Goal: Use online tool/utility: Utilize a website feature to perform a specific function

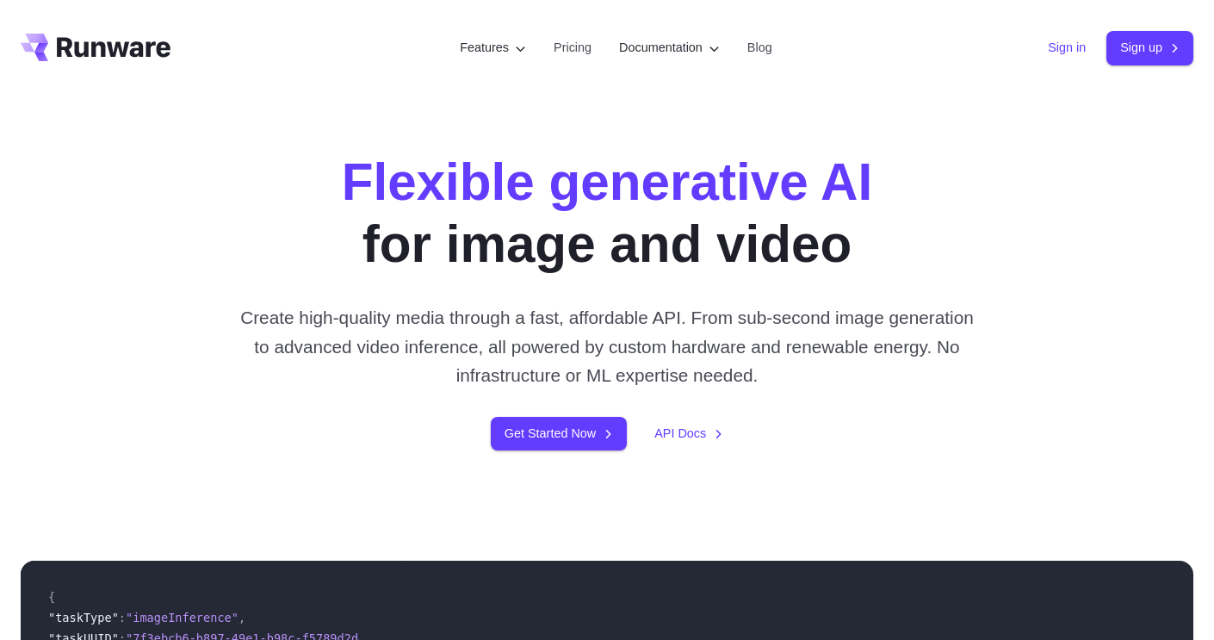
click at [1055, 46] on link "Sign in" at bounding box center [1067, 48] width 38 height 20
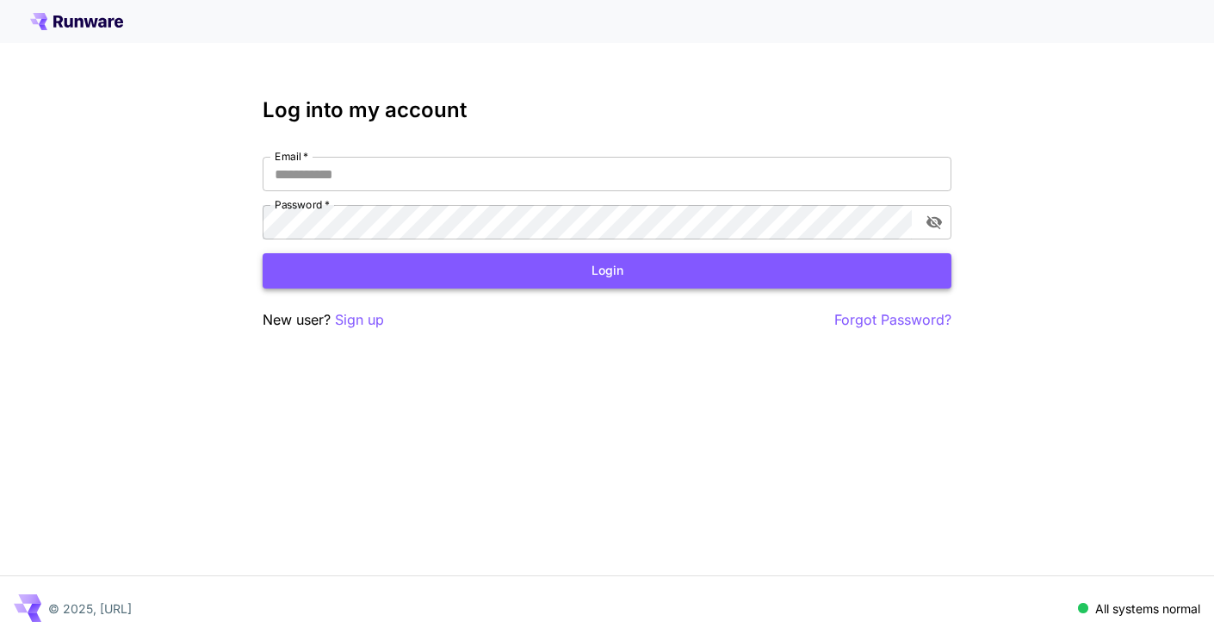
type input "**********"
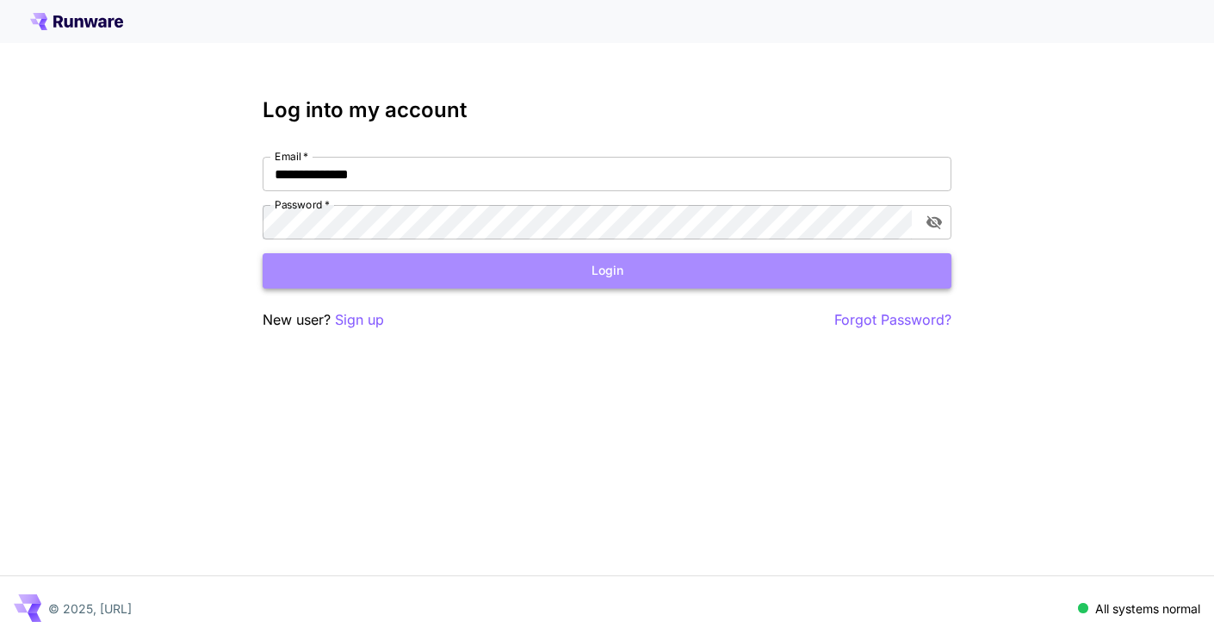
click at [604, 270] on button "Login" at bounding box center [607, 270] width 689 height 35
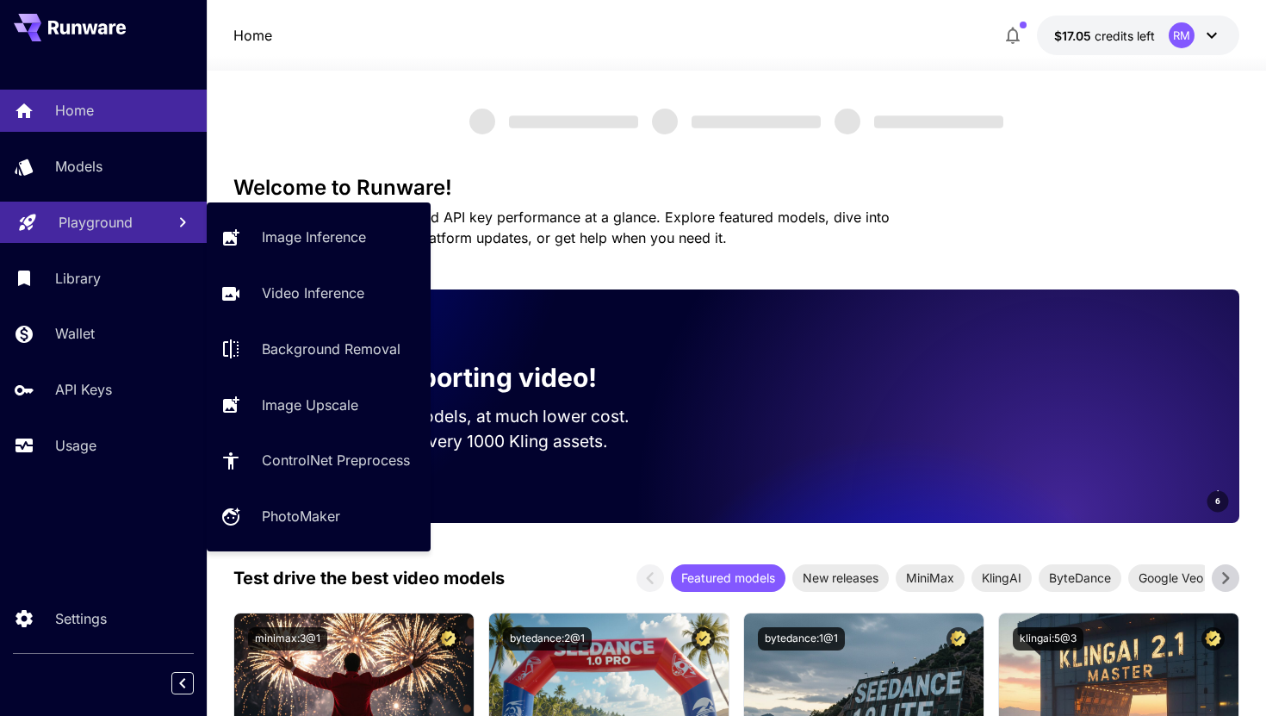
click at [96, 222] on p "Playground" at bounding box center [96, 222] width 74 height 21
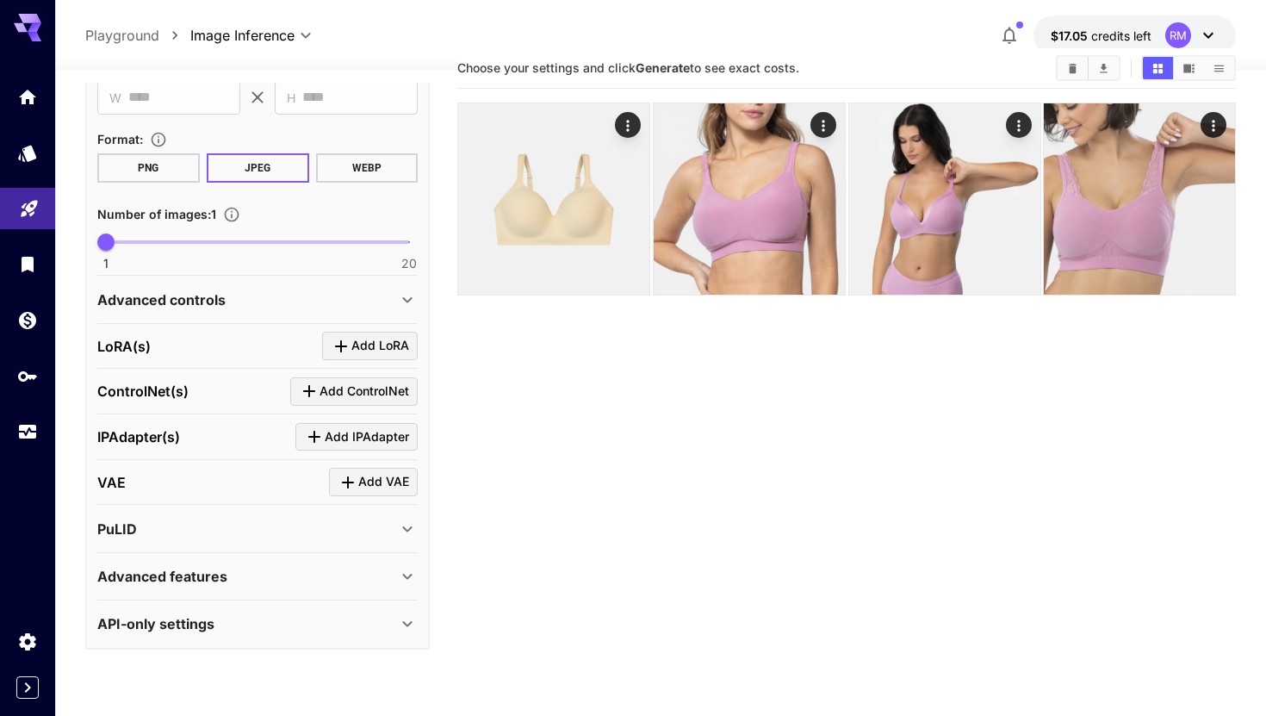
scroll to position [47, 0]
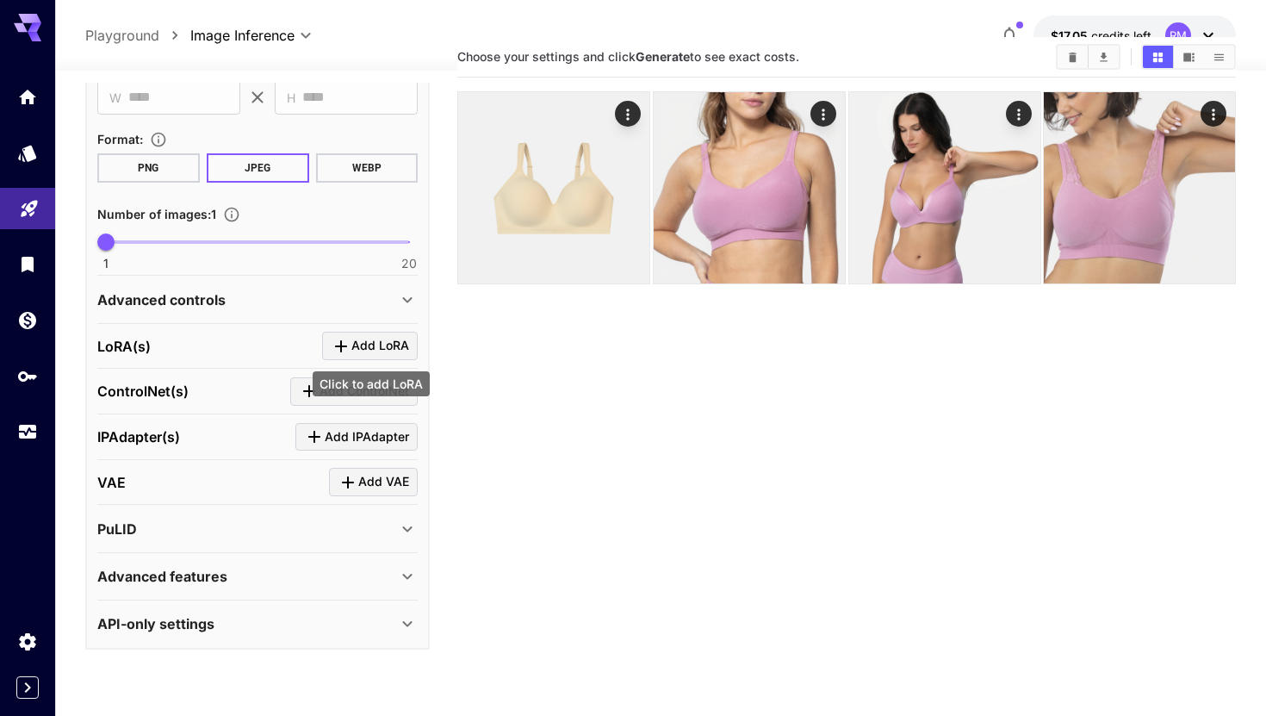
click at [363, 342] on span "Add LoRA" at bounding box center [380, 346] width 58 height 22
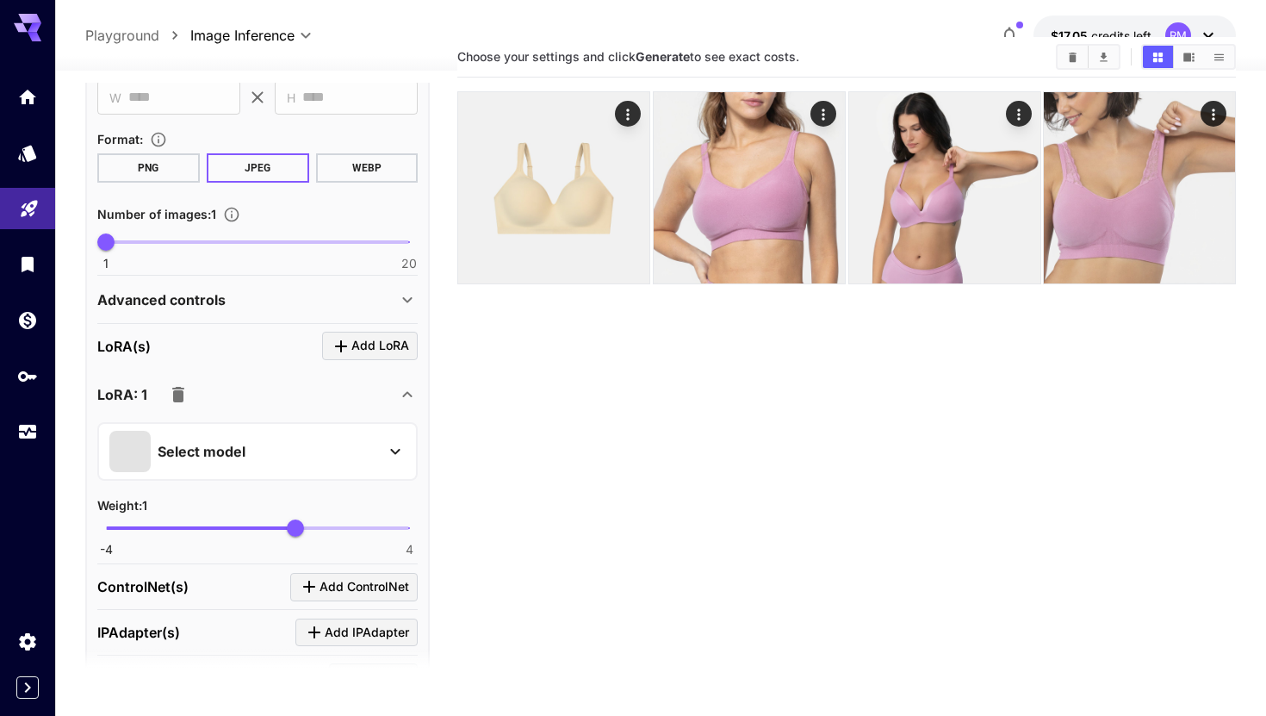
click at [260, 450] on div "Select model" at bounding box center [243, 451] width 269 height 41
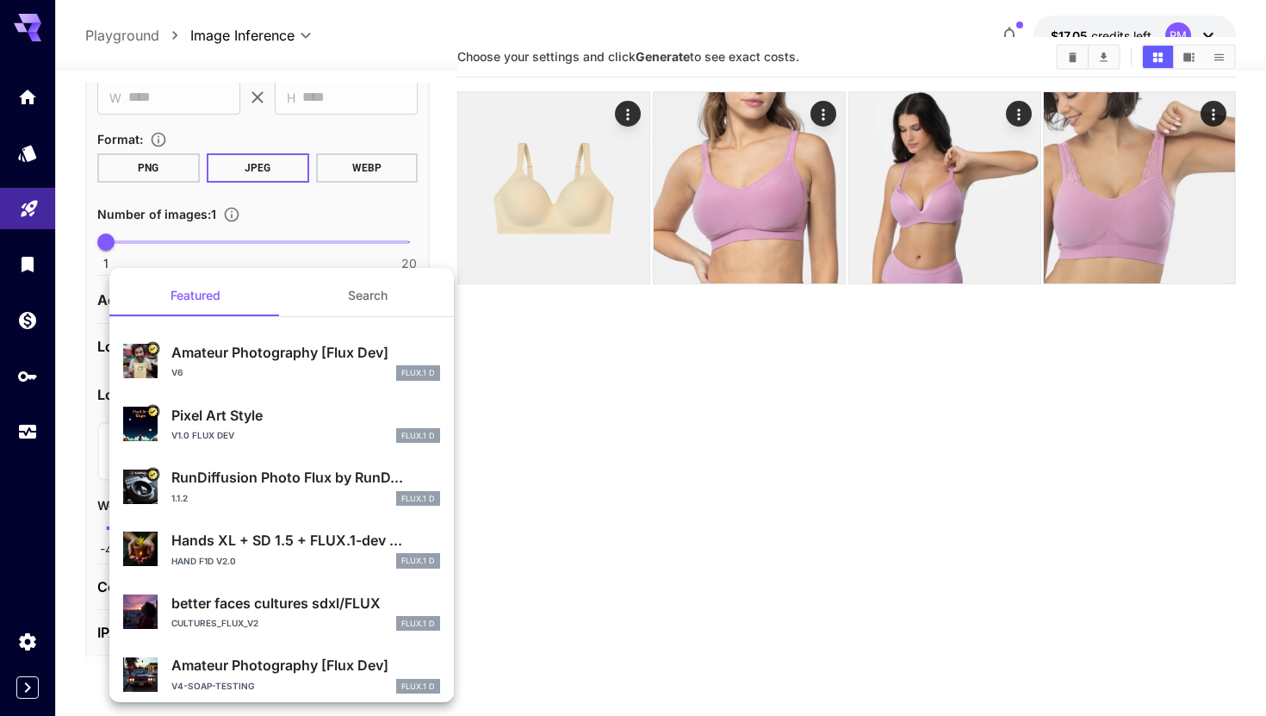
click at [366, 291] on button "Search" at bounding box center [368, 295] width 172 height 41
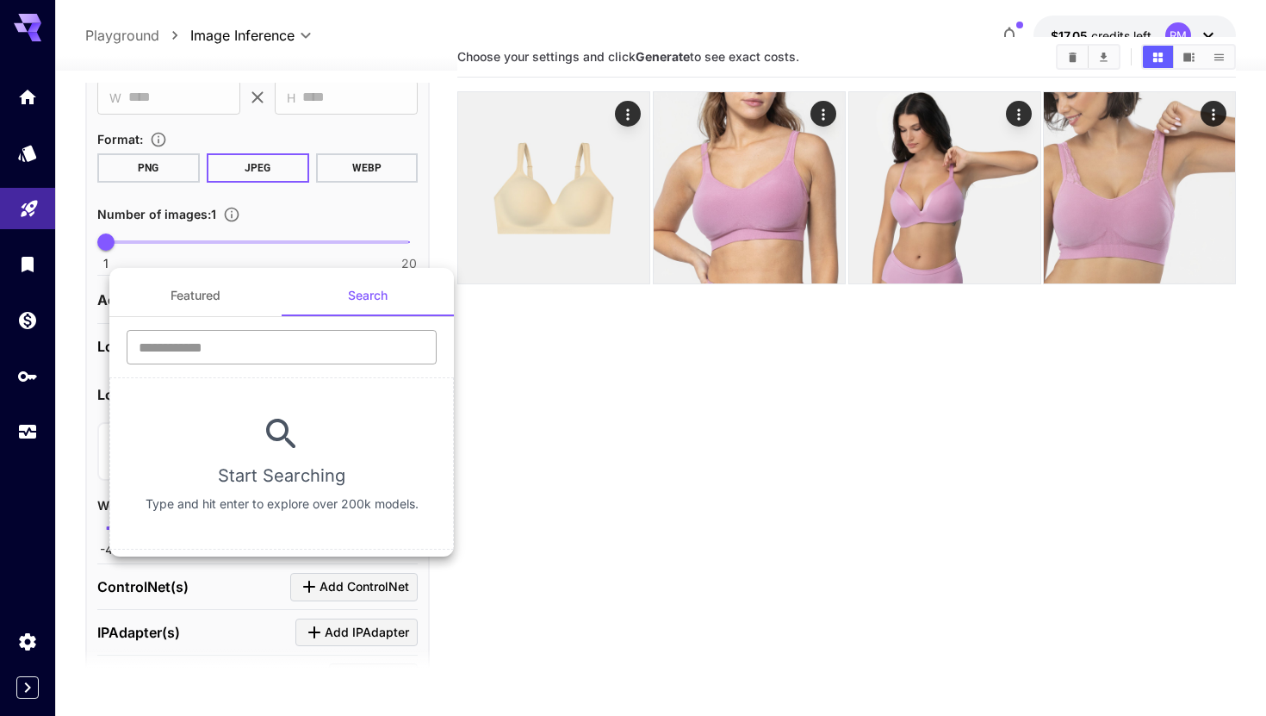
click at [296, 350] on input "text" at bounding box center [282, 347] width 310 height 34
type input "******"
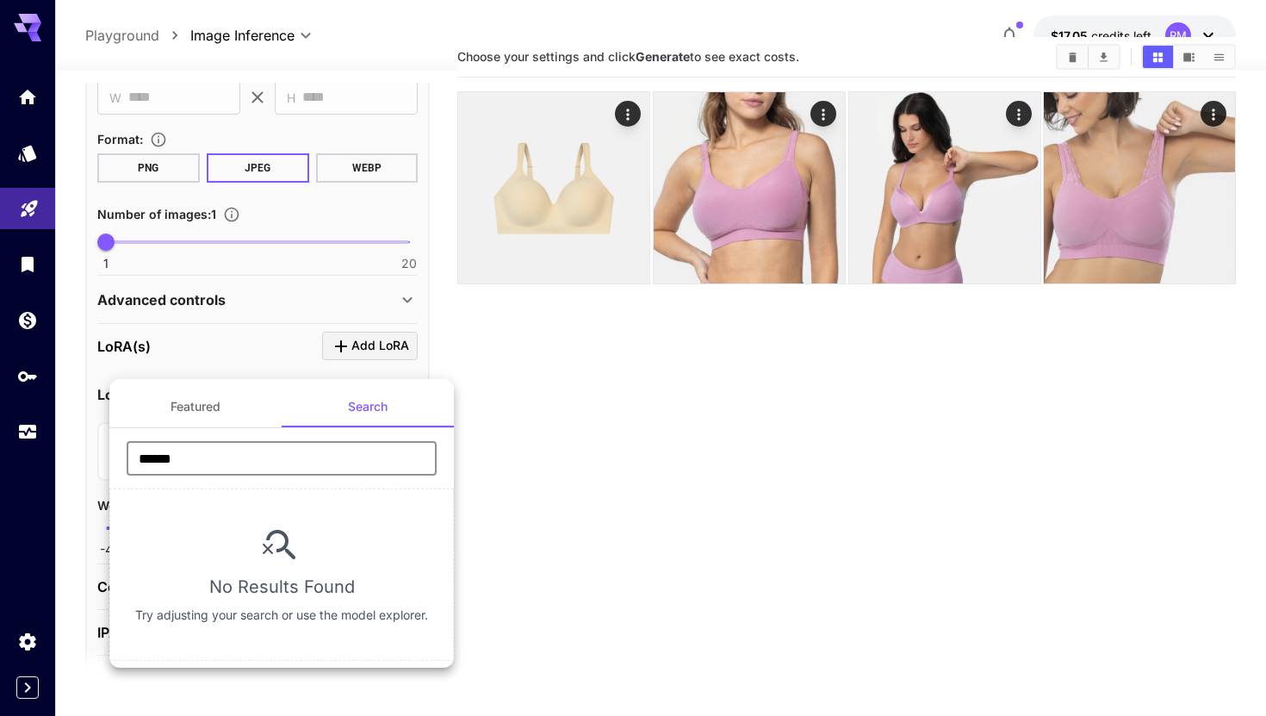
click at [255, 458] on input "******" at bounding box center [282, 458] width 310 height 34
click at [504, 445] on div at bounding box center [633, 358] width 1266 height 716
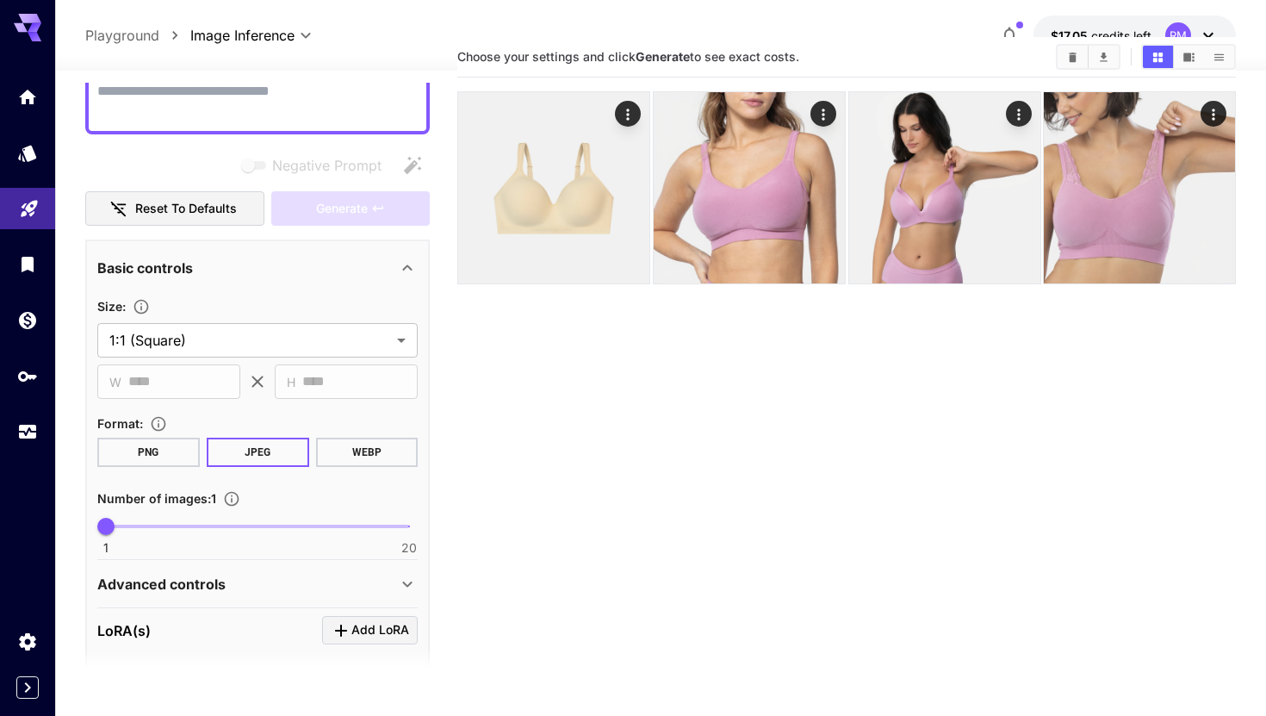
scroll to position [0, 0]
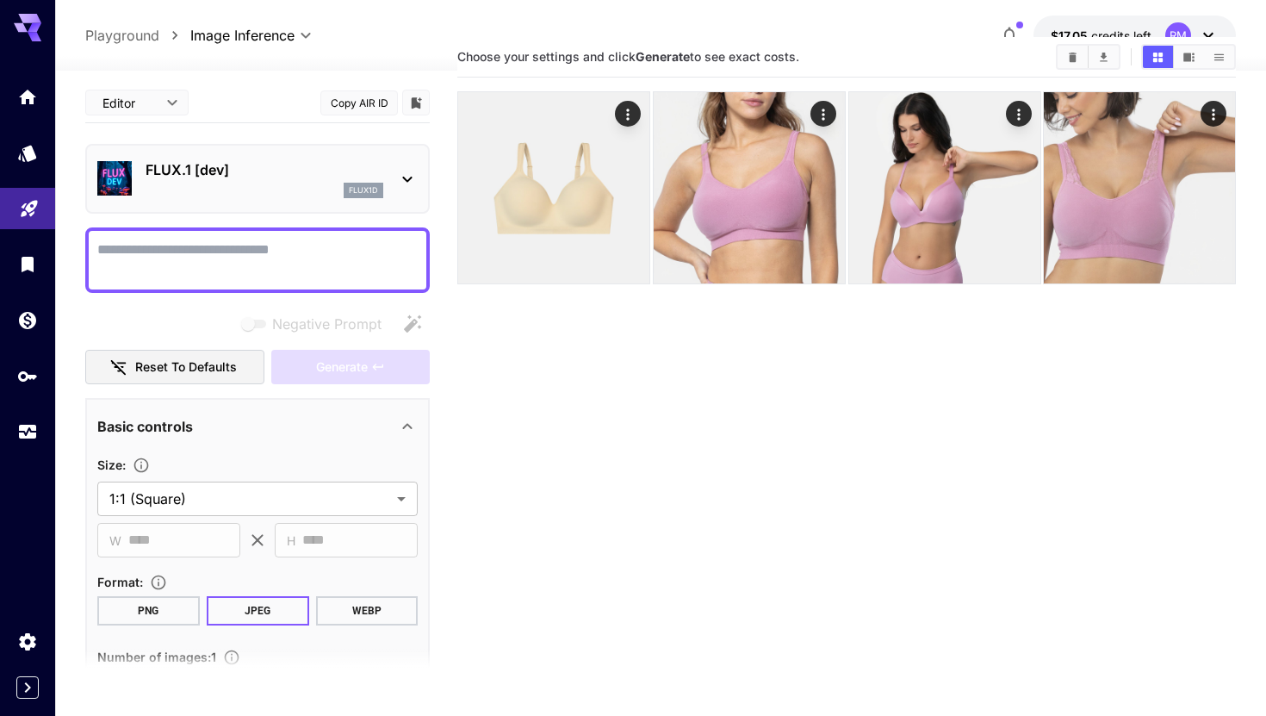
click at [253, 195] on div "flux1d" at bounding box center [265, 190] width 238 height 15
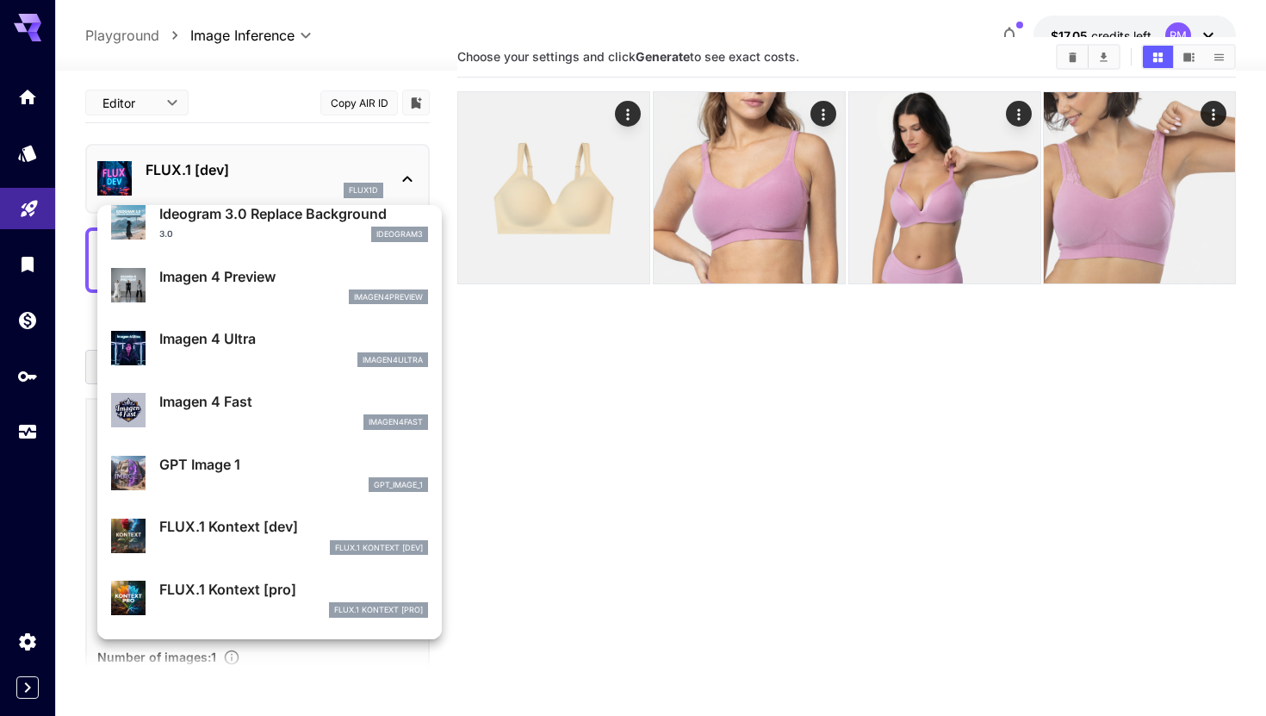
scroll to position [771, 0]
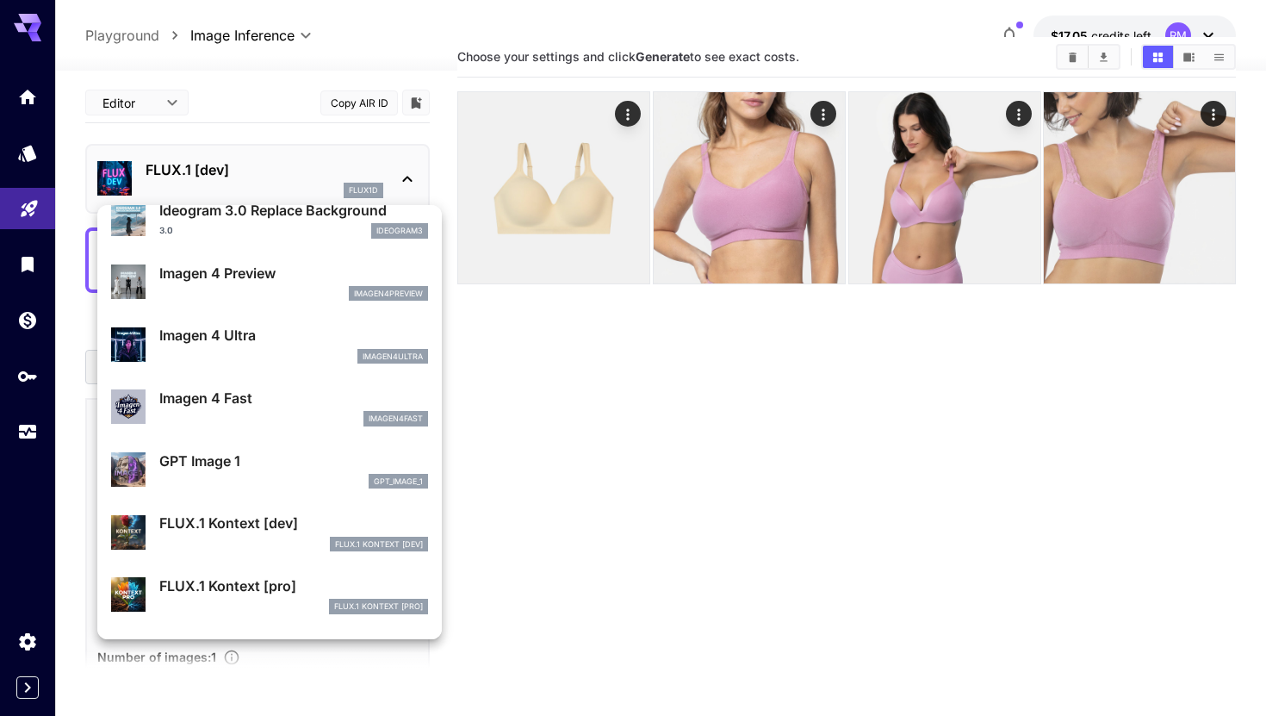
click at [249, 524] on p "FLUX.1 Kontext [dev]" at bounding box center [293, 522] width 269 height 21
type input "****"
type input "***"
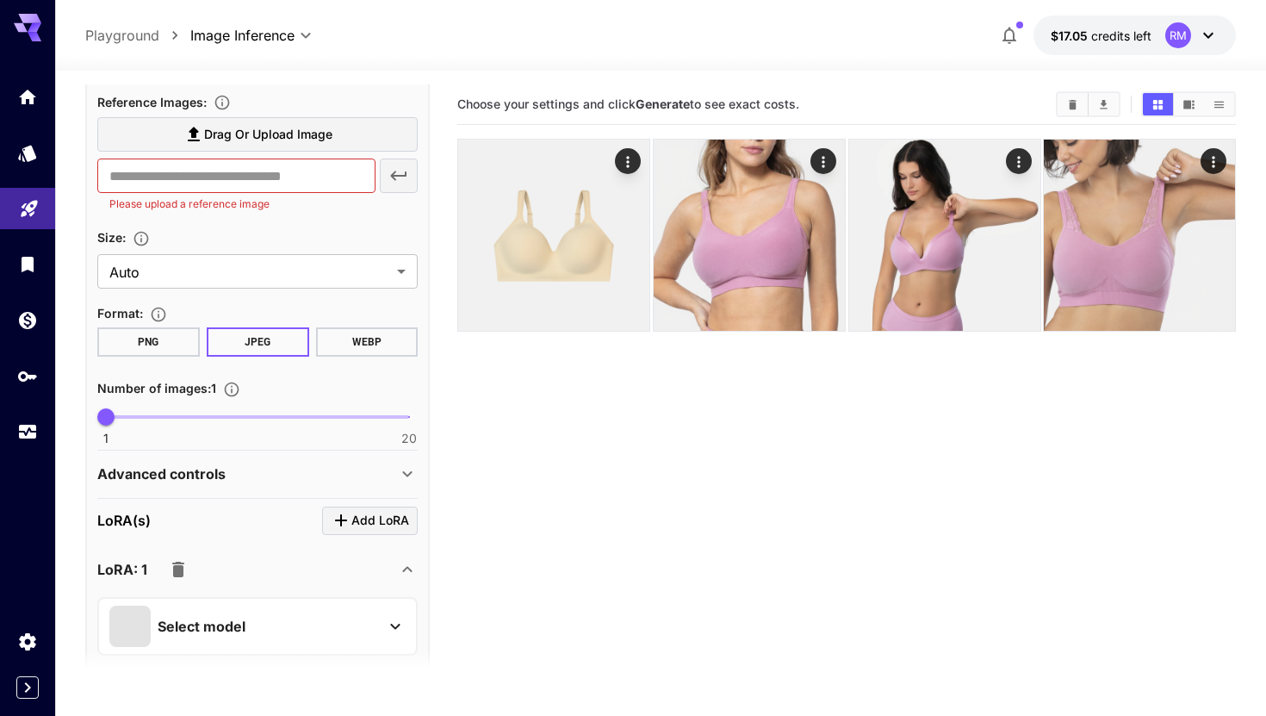
scroll to position [548, 0]
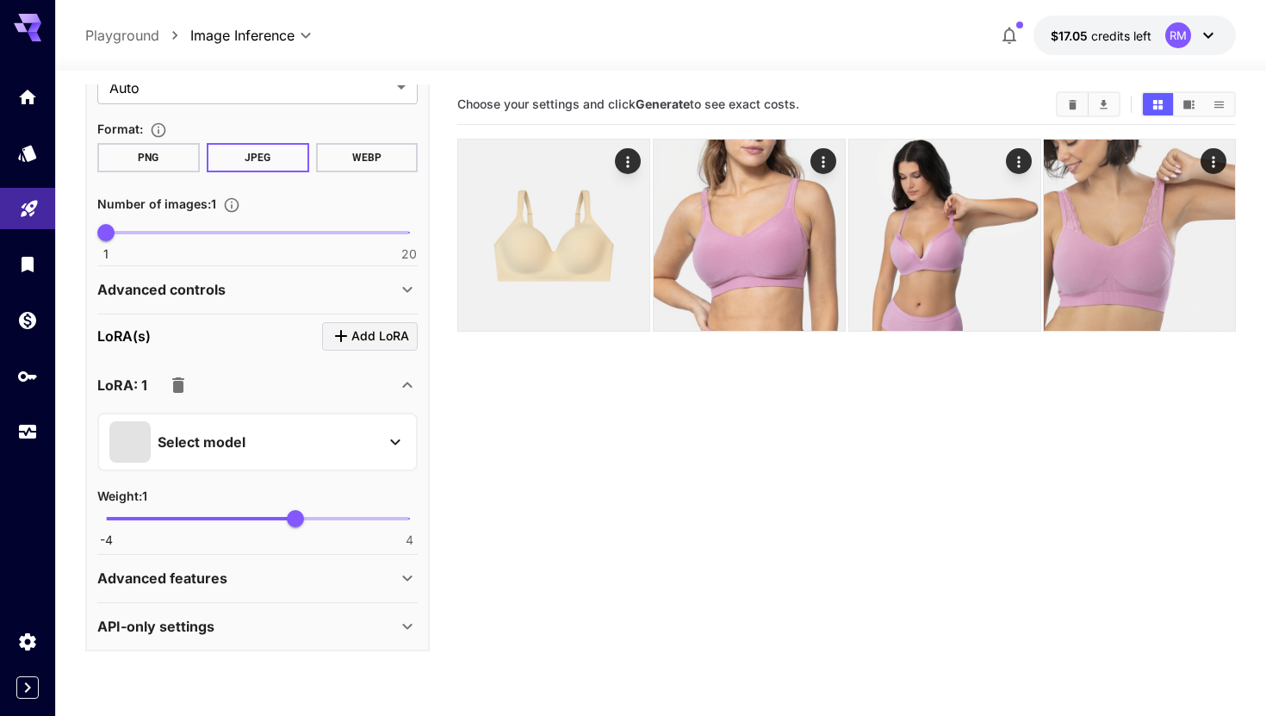
click at [285, 441] on div "Select model" at bounding box center [243, 441] width 269 height 41
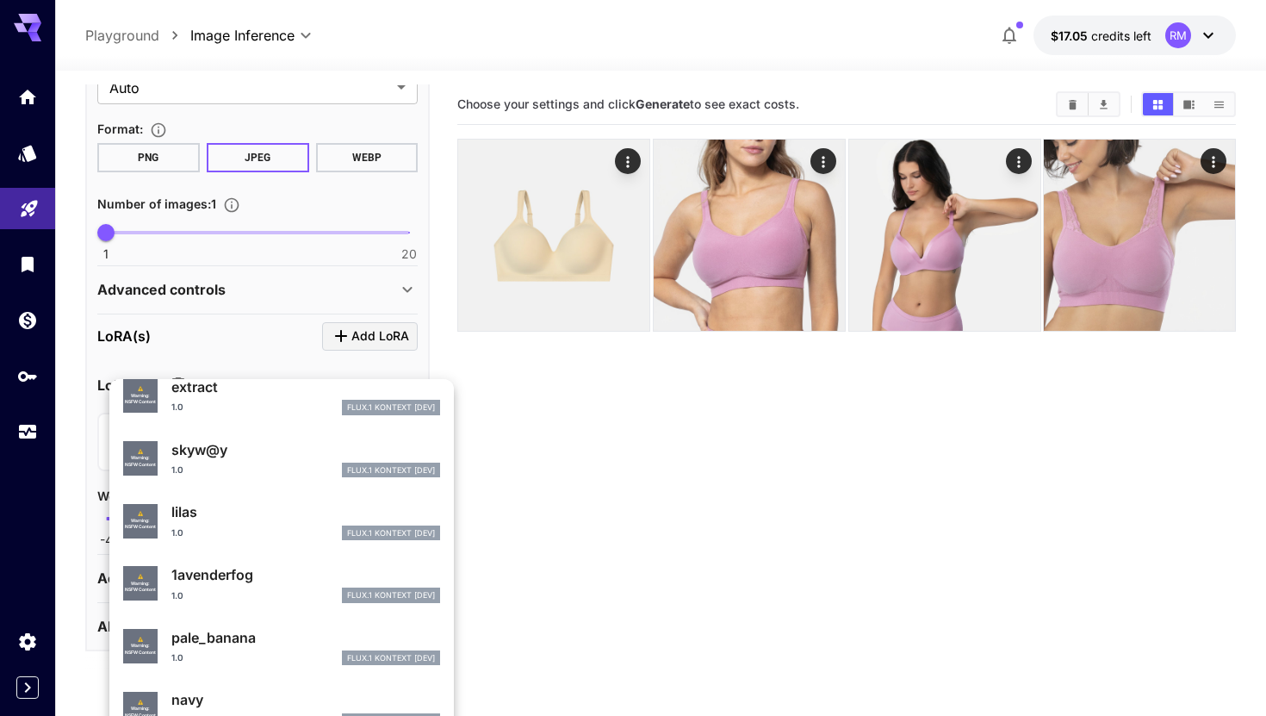
scroll to position [309, 0]
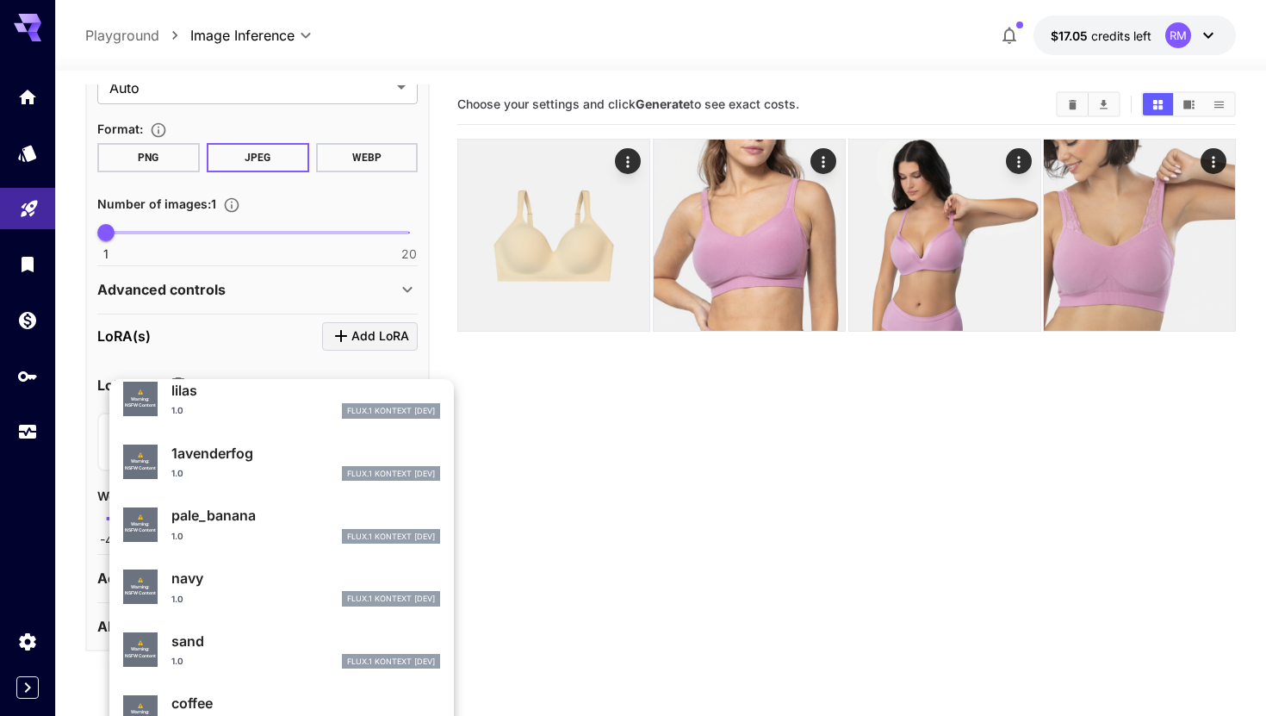
click at [548, 539] on div at bounding box center [633, 358] width 1266 height 716
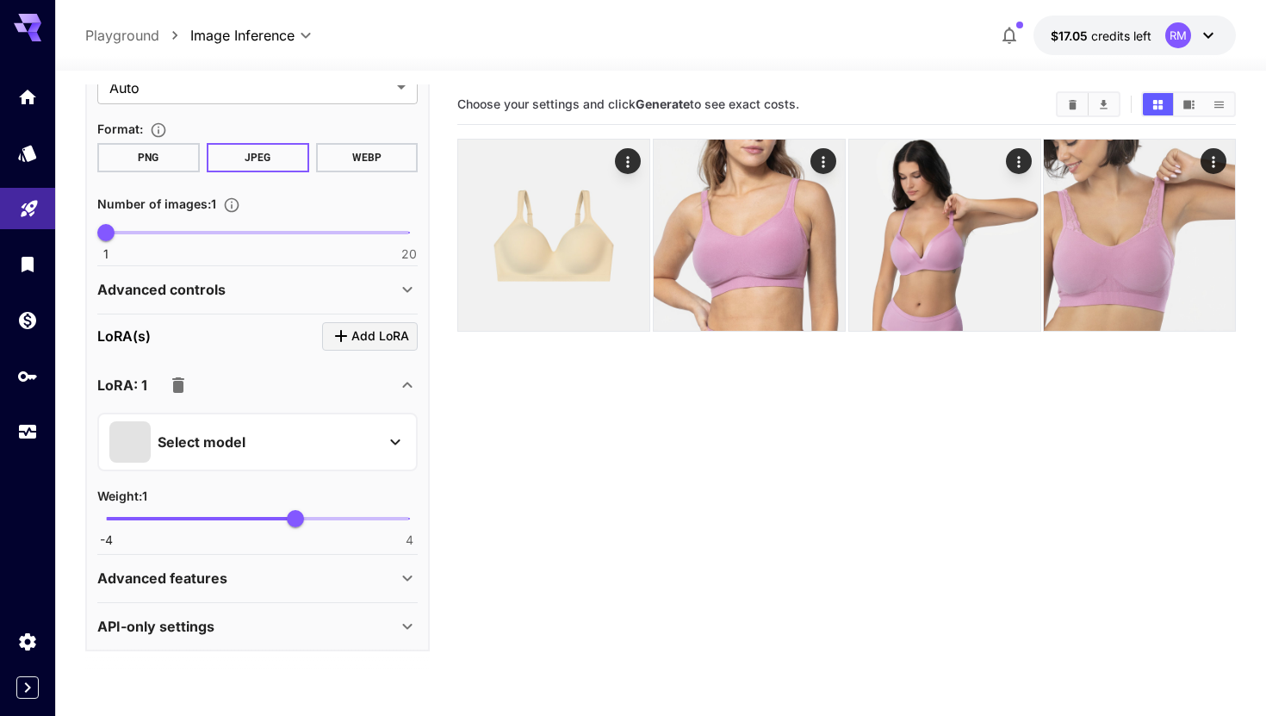
click at [263, 434] on div "Select model" at bounding box center [243, 441] width 269 height 41
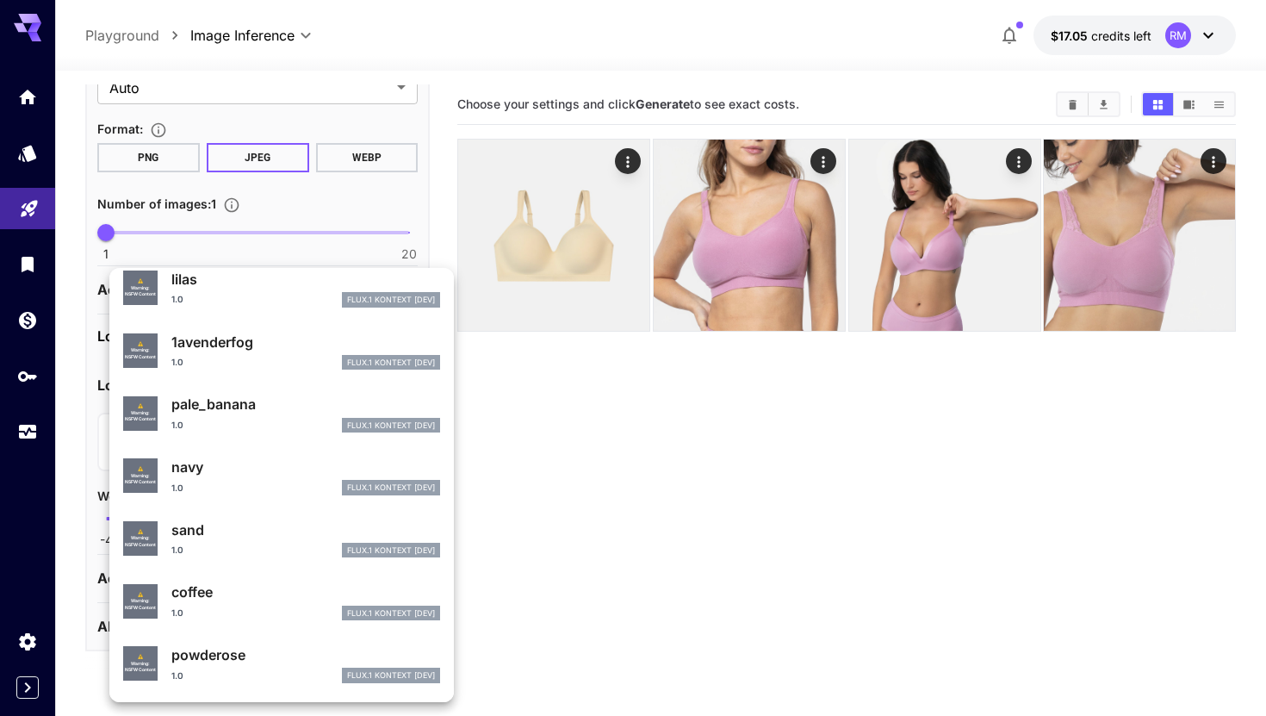
click at [674, 486] on div at bounding box center [633, 358] width 1266 height 716
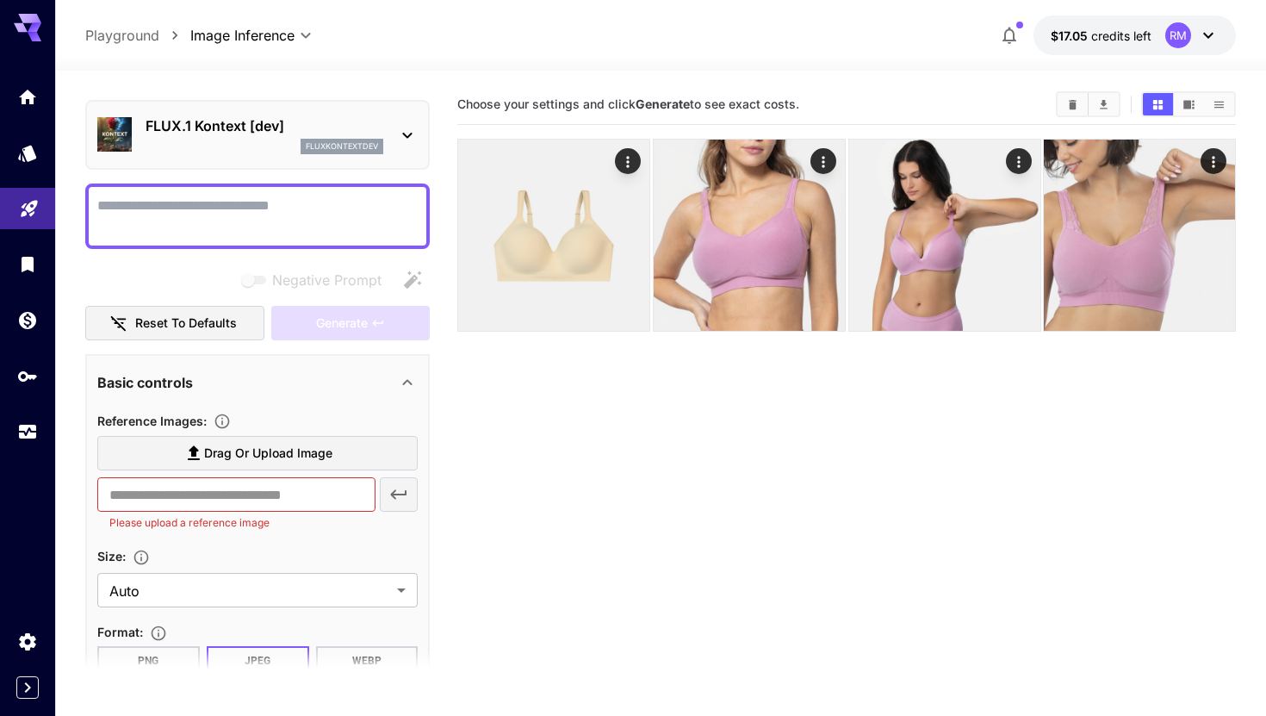
scroll to position [0, 0]
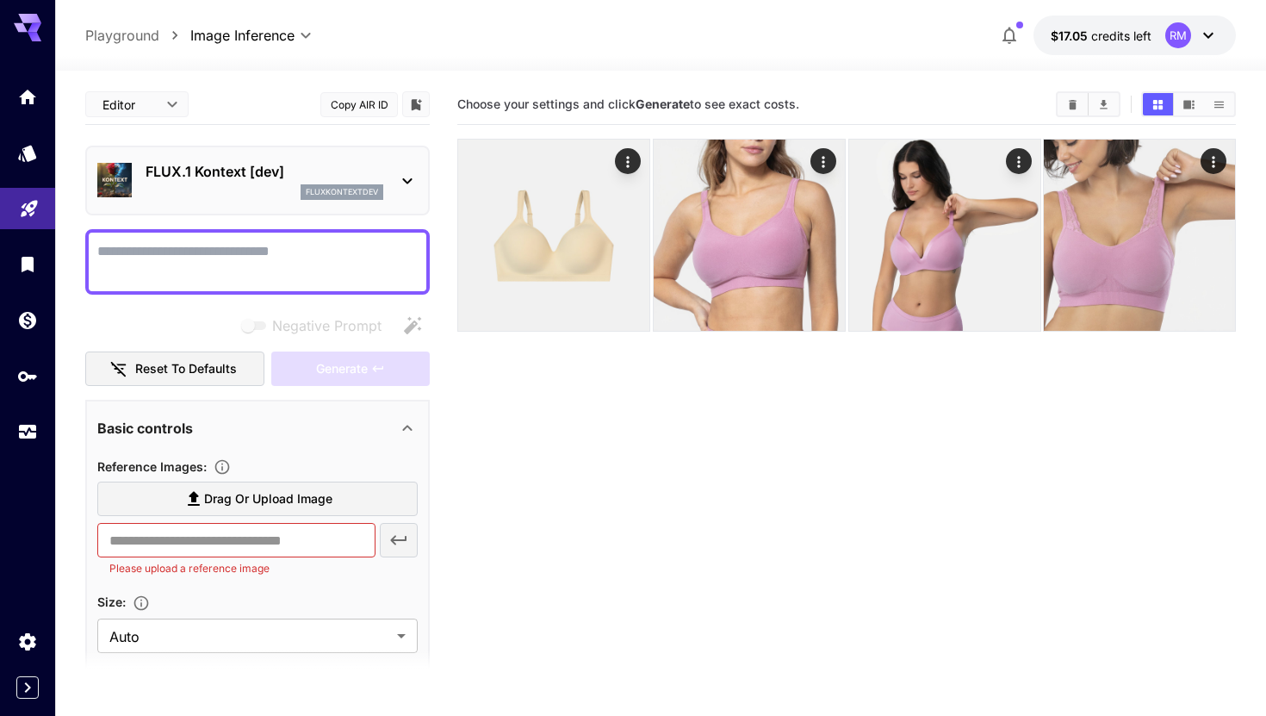
click at [239, 493] on span "Drag or upload image" at bounding box center [268, 499] width 128 height 22
click at [0, 0] on input "Drag or upload image" at bounding box center [0, 0] width 0 height 0
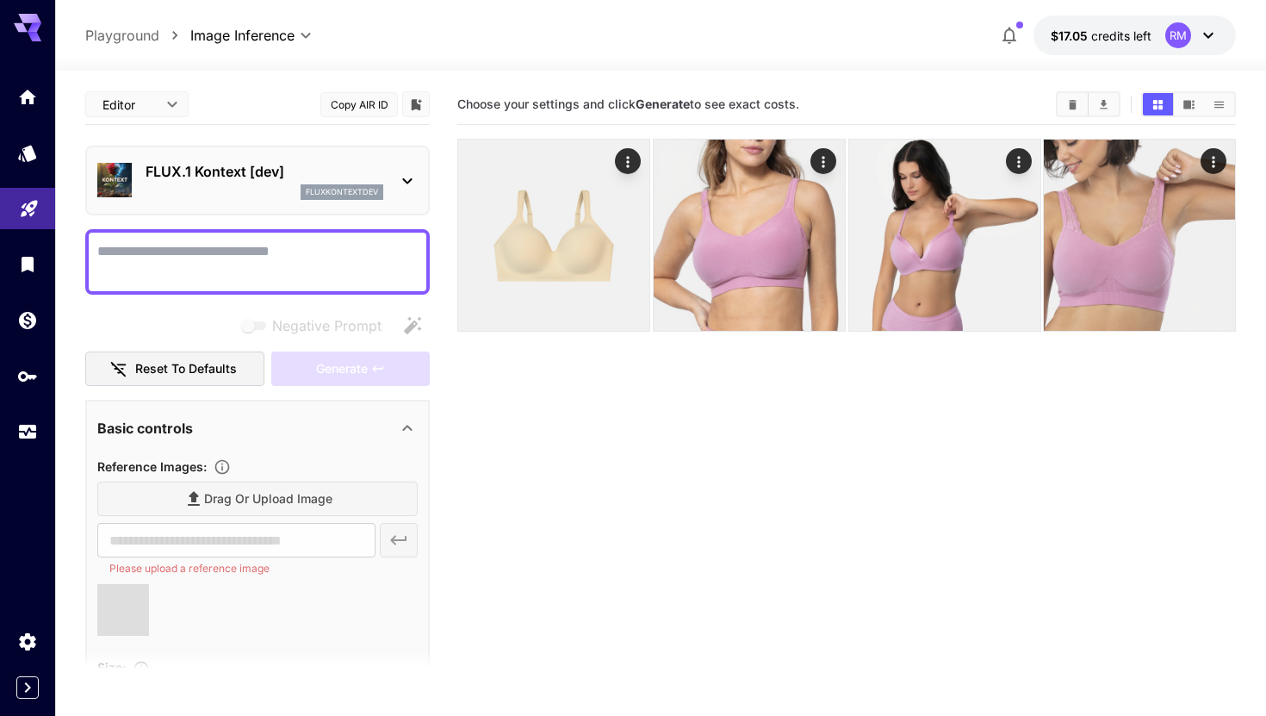
click at [315, 261] on textarea "Negative Prompt" at bounding box center [257, 261] width 320 height 41
type input "**********"
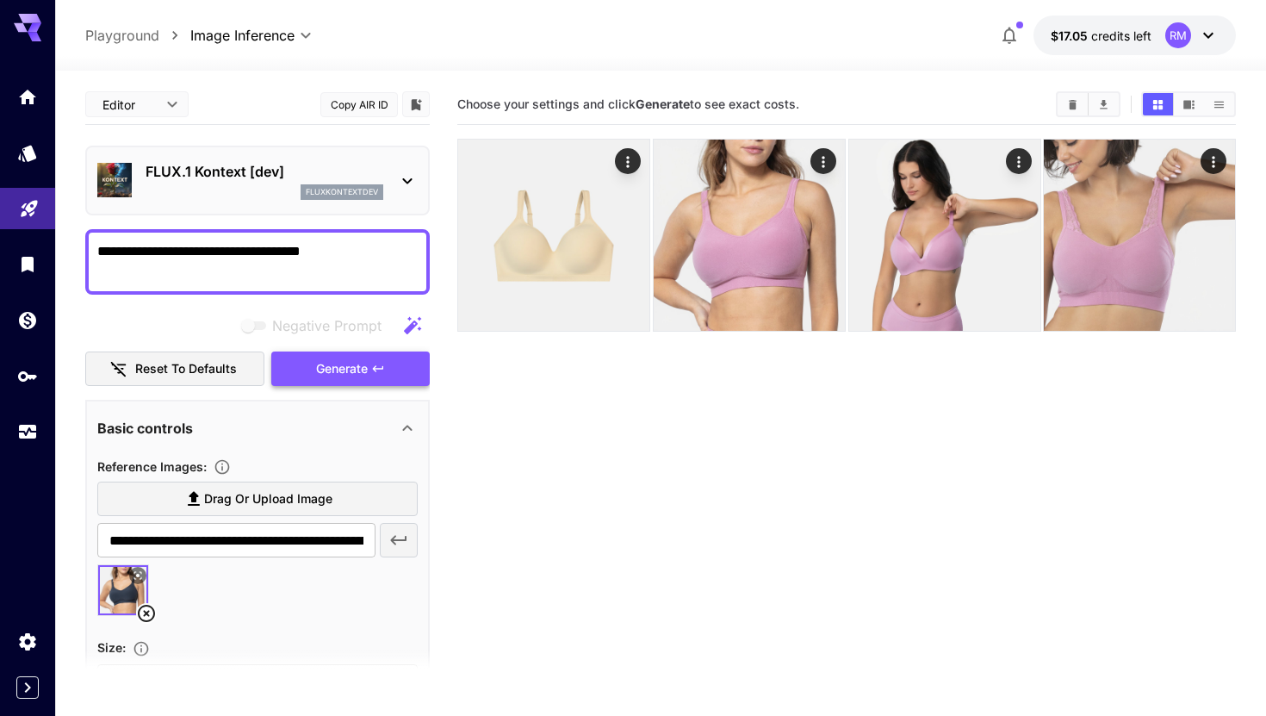
type textarea "**********"
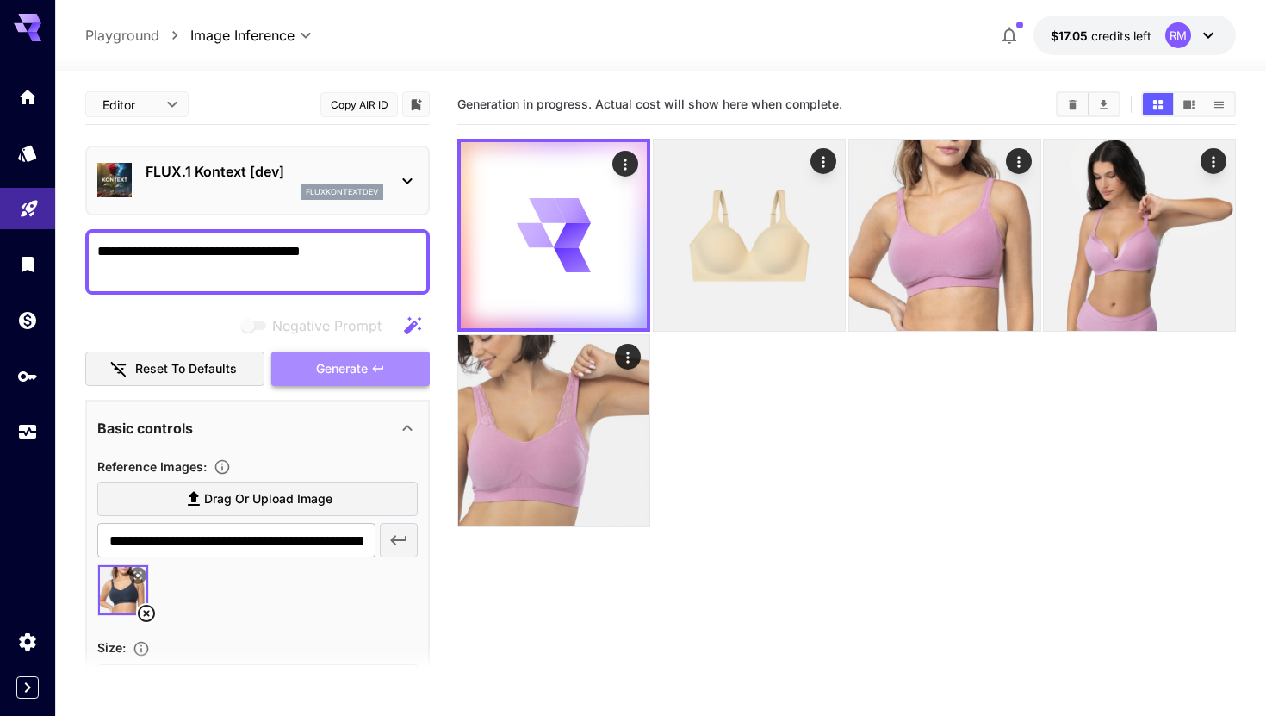
click at [367, 369] on span "Generate" at bounding box center [342, 369] width 52 height 22
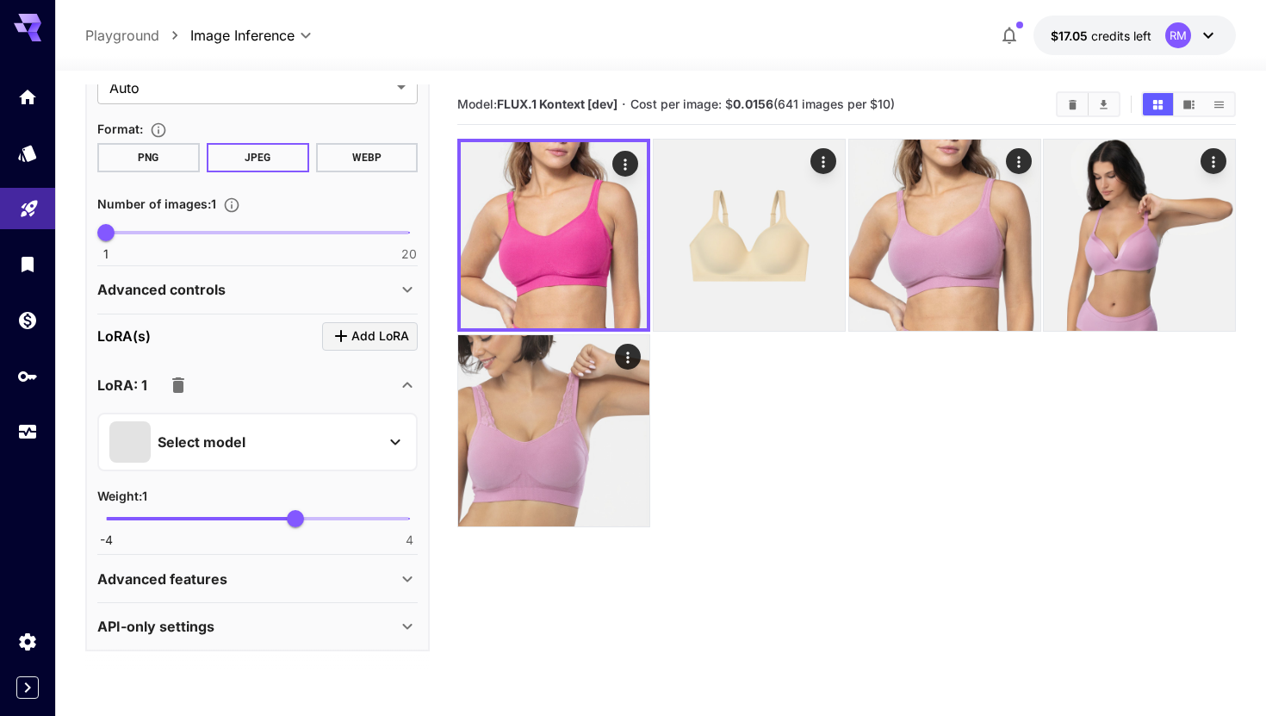
scroll to position [136, 0]
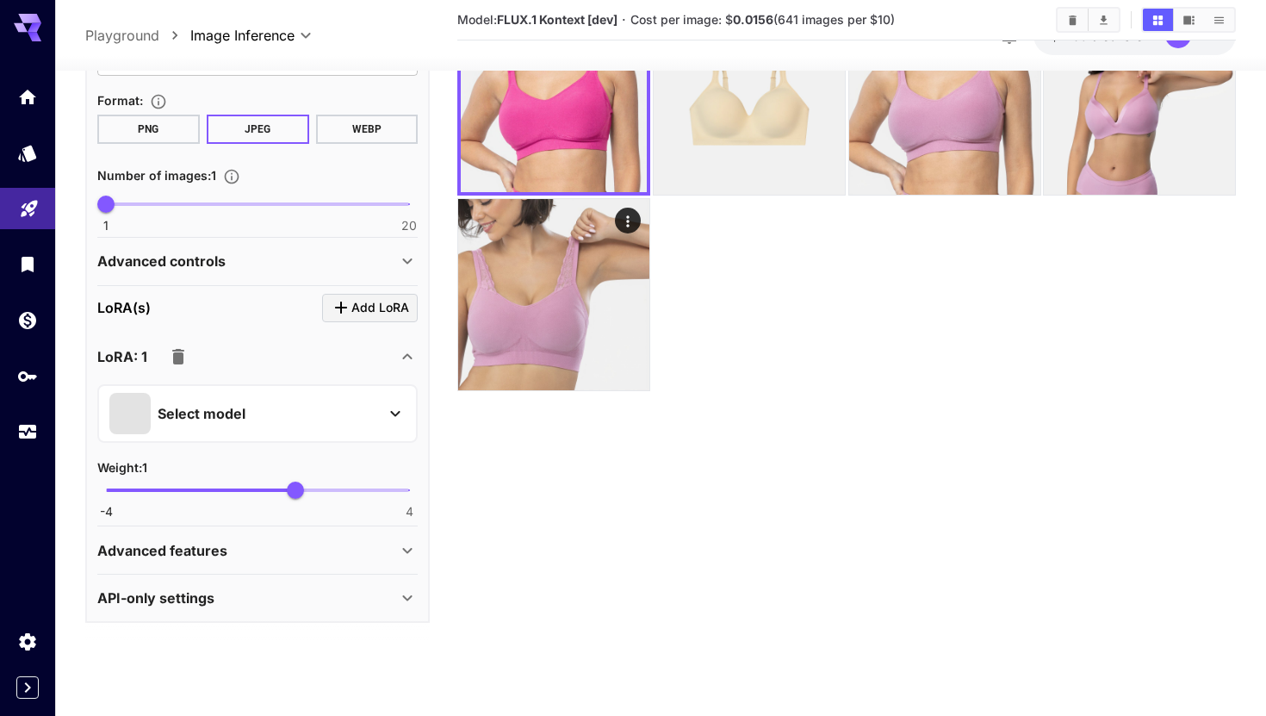
click at [282, 410] on div "Select model" at bounding box center [243, 412] width 269 height 41
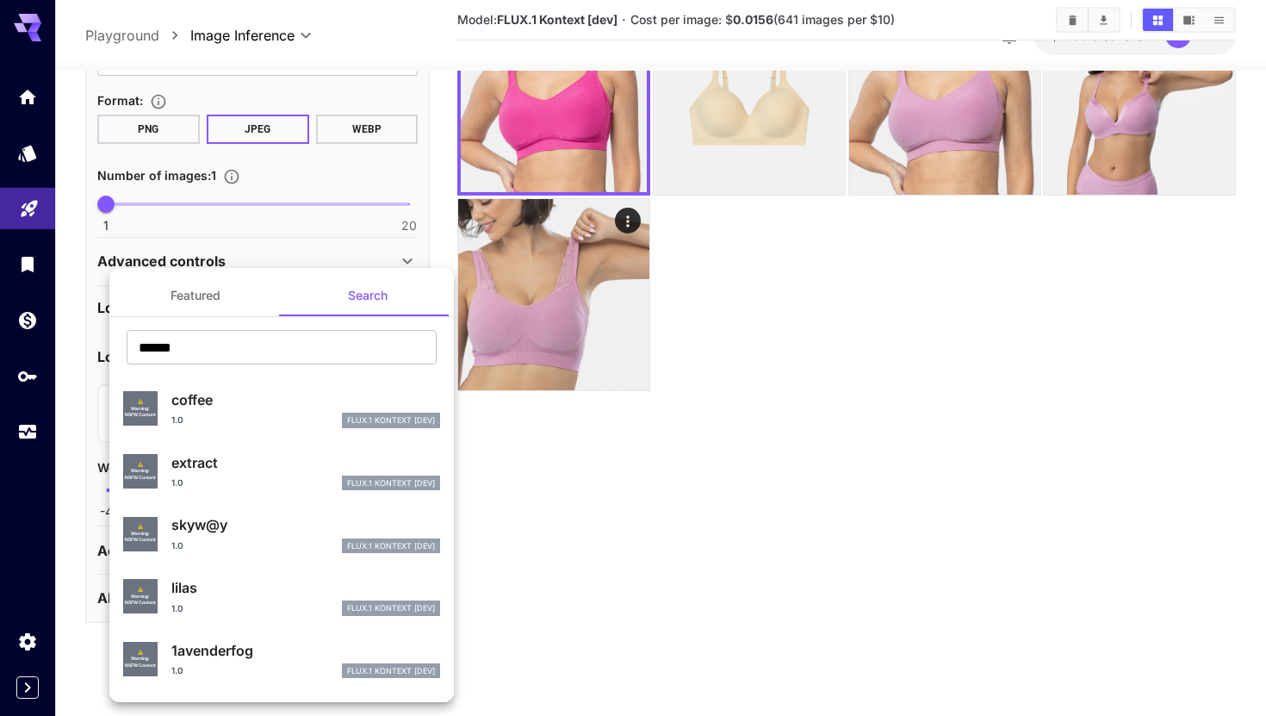
scroll to position [309, 0]
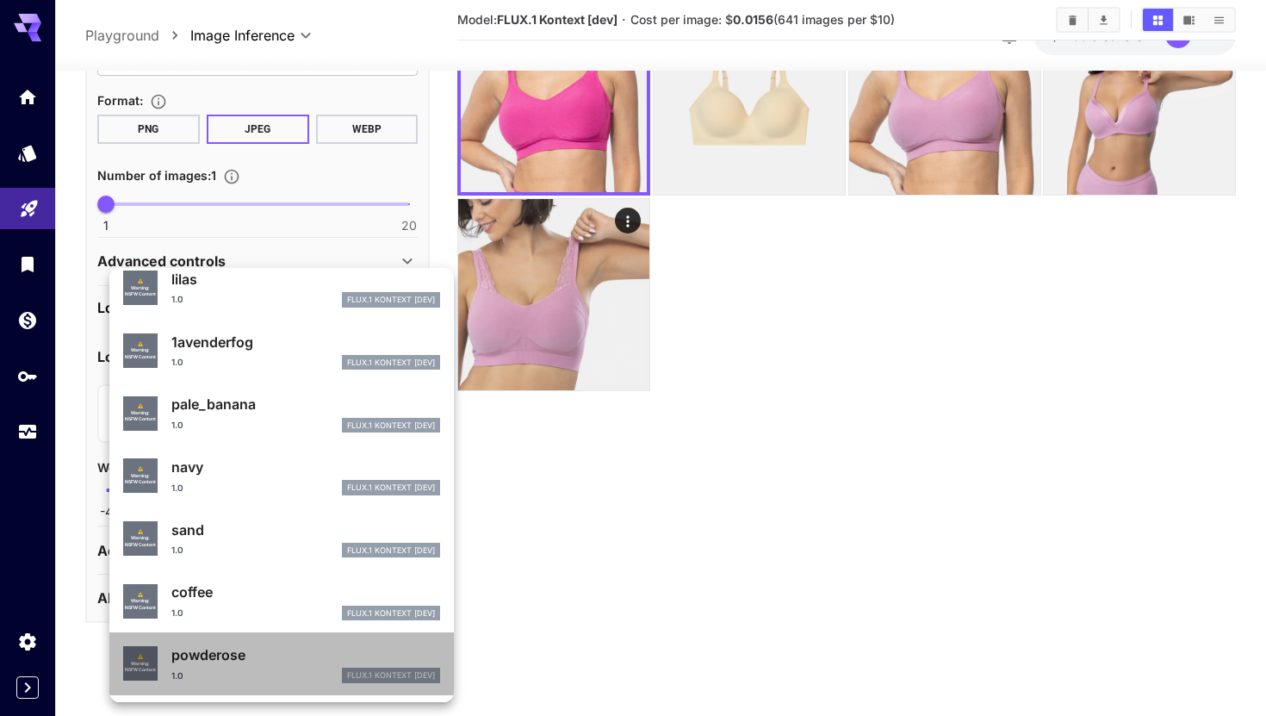
click at [223, 639] on p "powderose" at bounding box center [305, 654] width 269 height 21
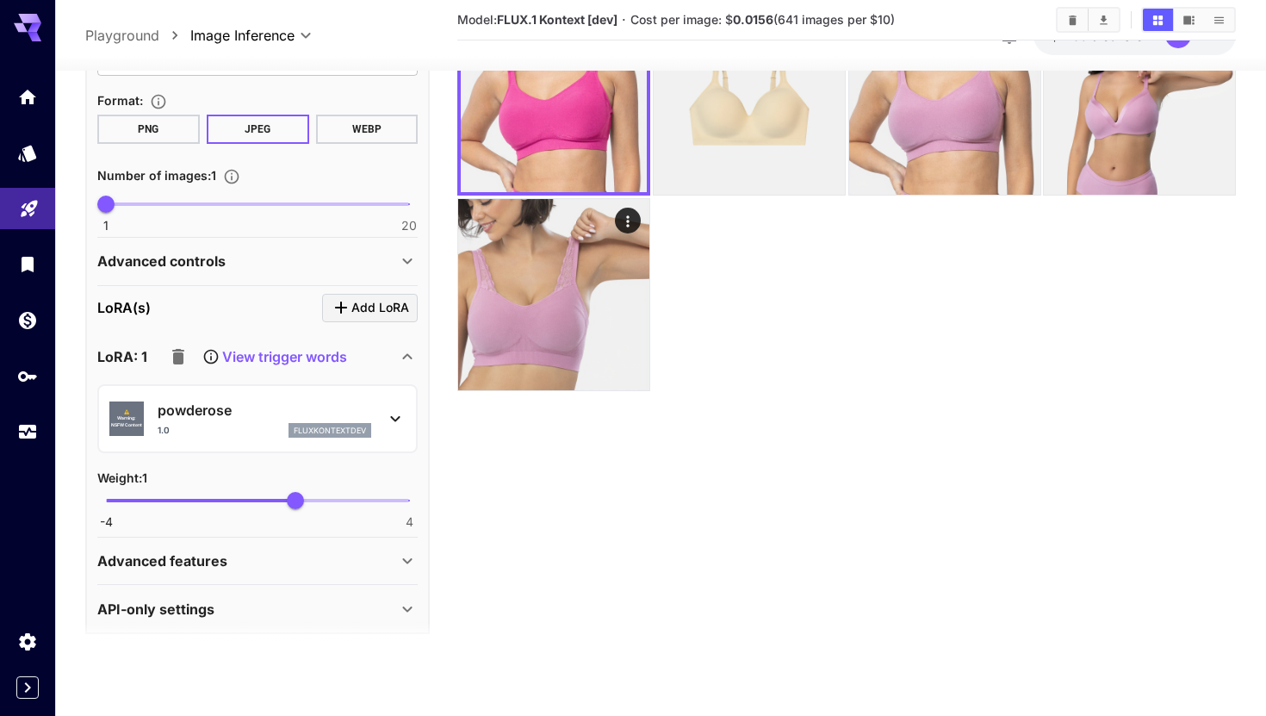
click at [474, 570] on section "Model: FLUX.1 Kontext [dev] · Cost per image: $ 0.0156 (641 images per $10)" at bounding box center [846, 306] width 778 height 716
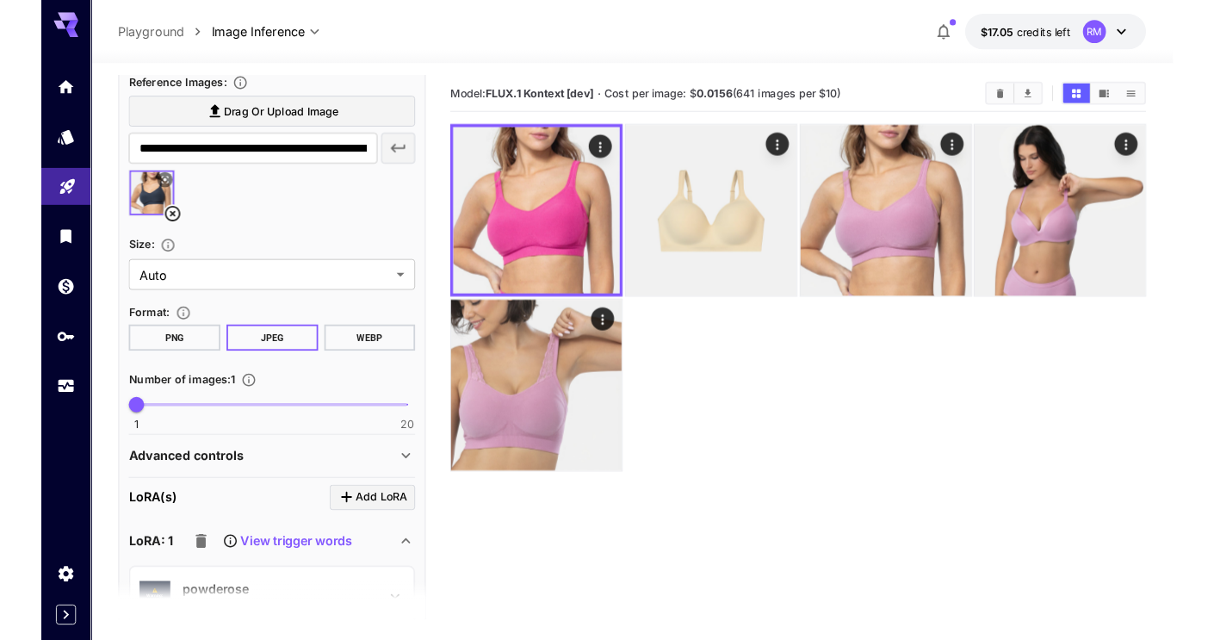
scroll to position [0, 0]
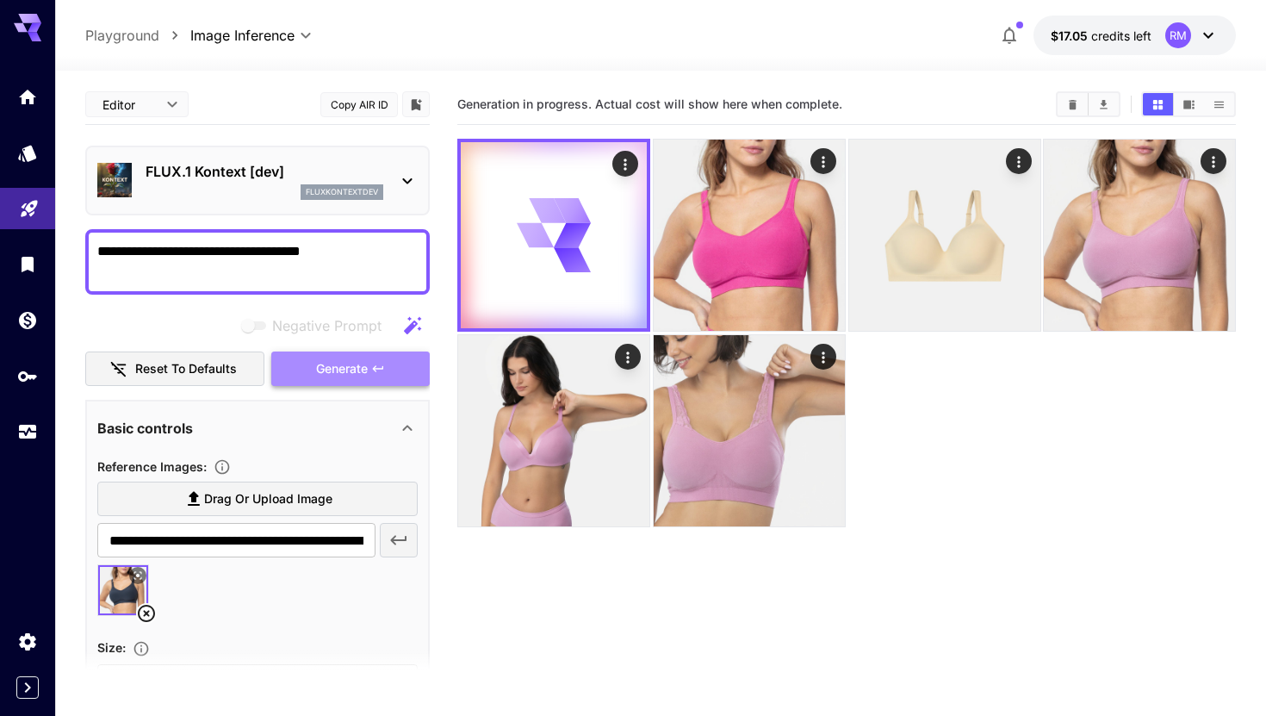
click at [354, 370] on span "Generate" at bounding box center [342, 369] width 52 height 22
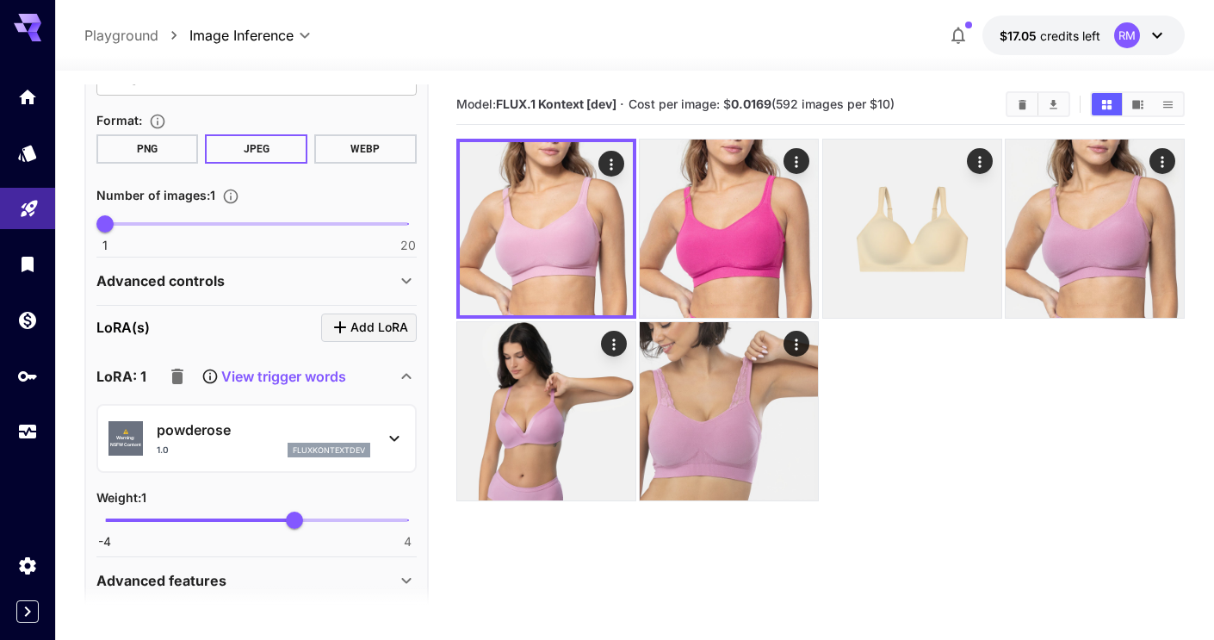
scroll to position [670, 0]
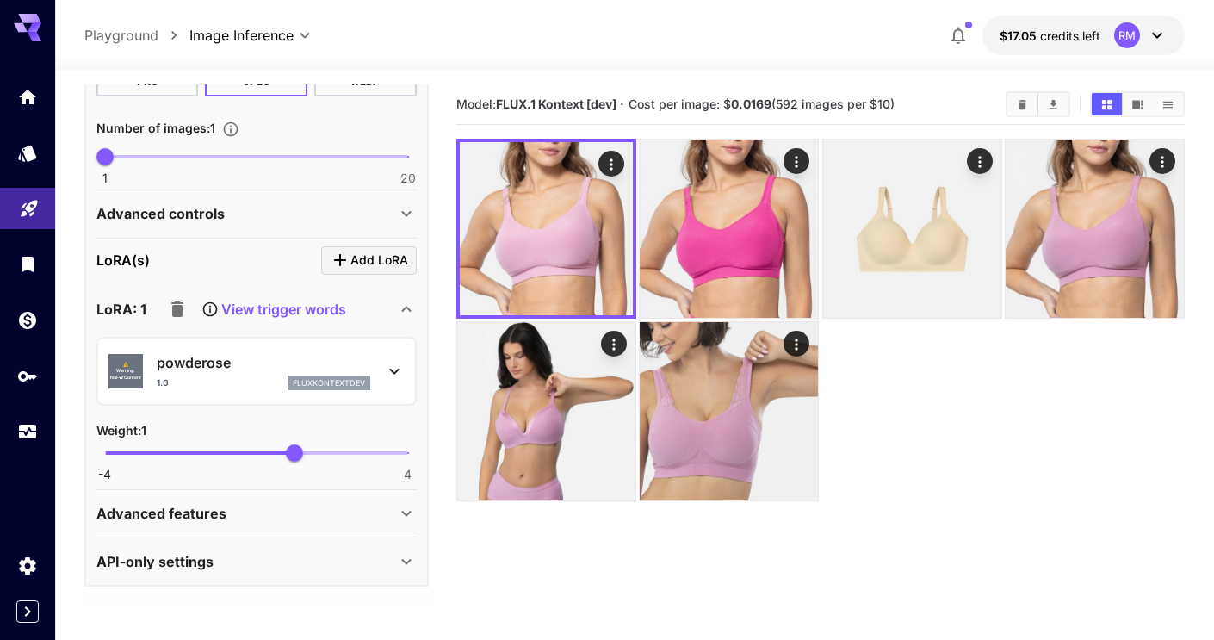
click at [339, 512] on div "Advanced features" at bounding box center [246, 513] width 300 height 21
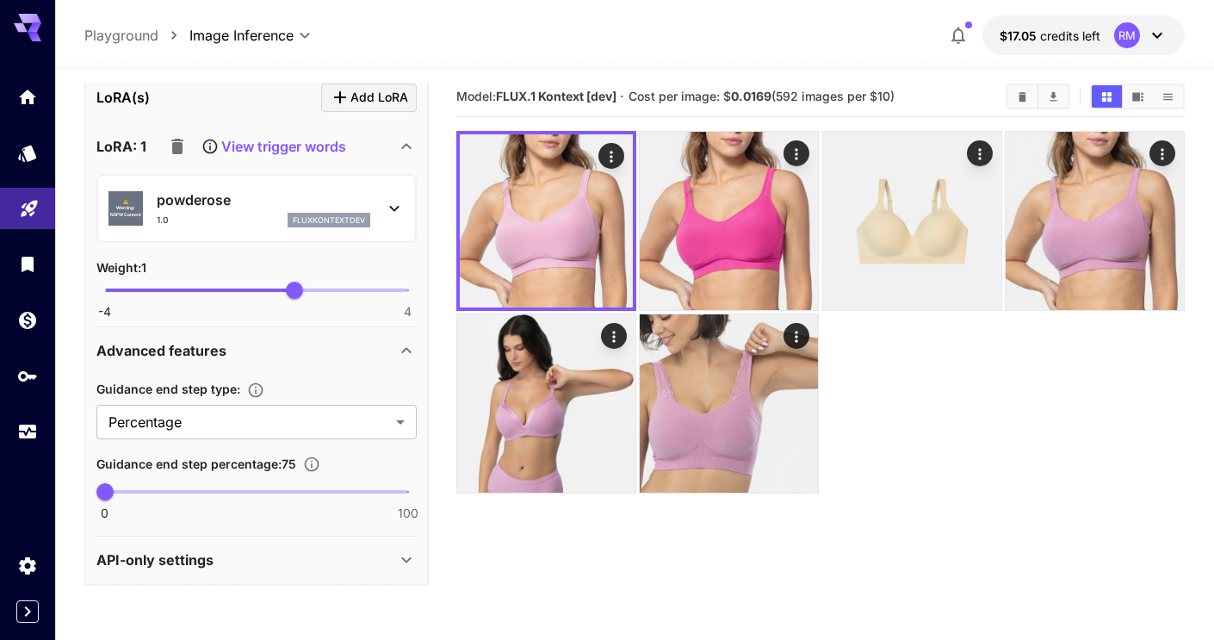
scroll to position [9, 0]
click at [344, 570] on div "API-only settings" at bounding box center [256, 559] width 320 height 41
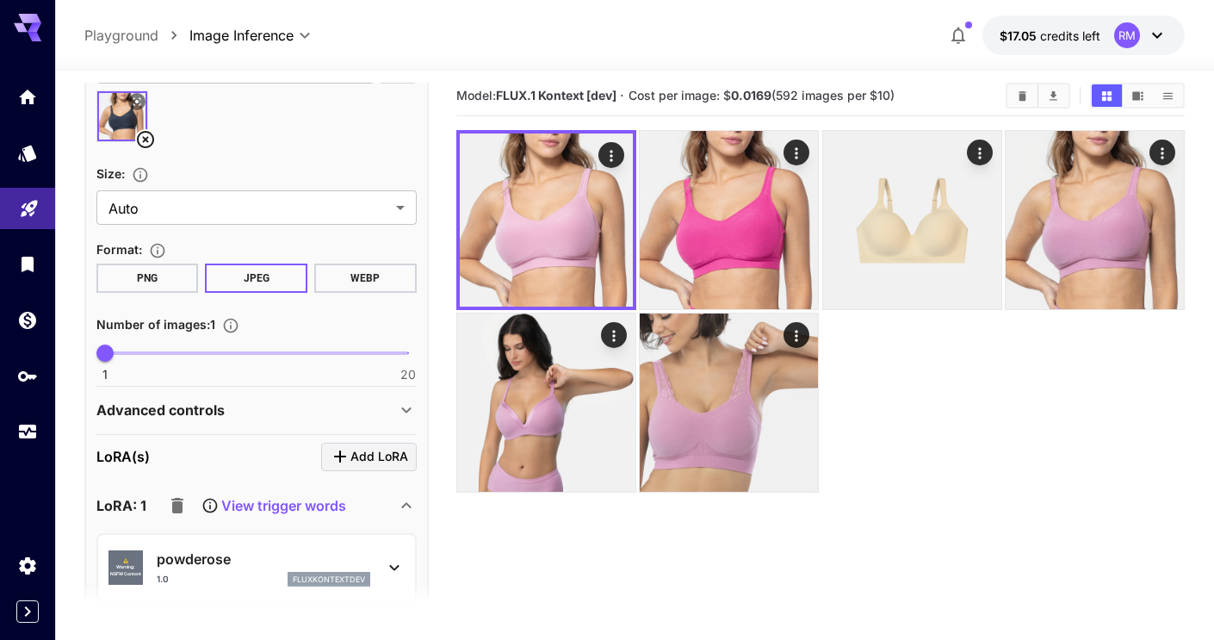
scroll to position [470, 0]
click at [396, 409] on icon at bounding box center [406, 411] width 21 height 21
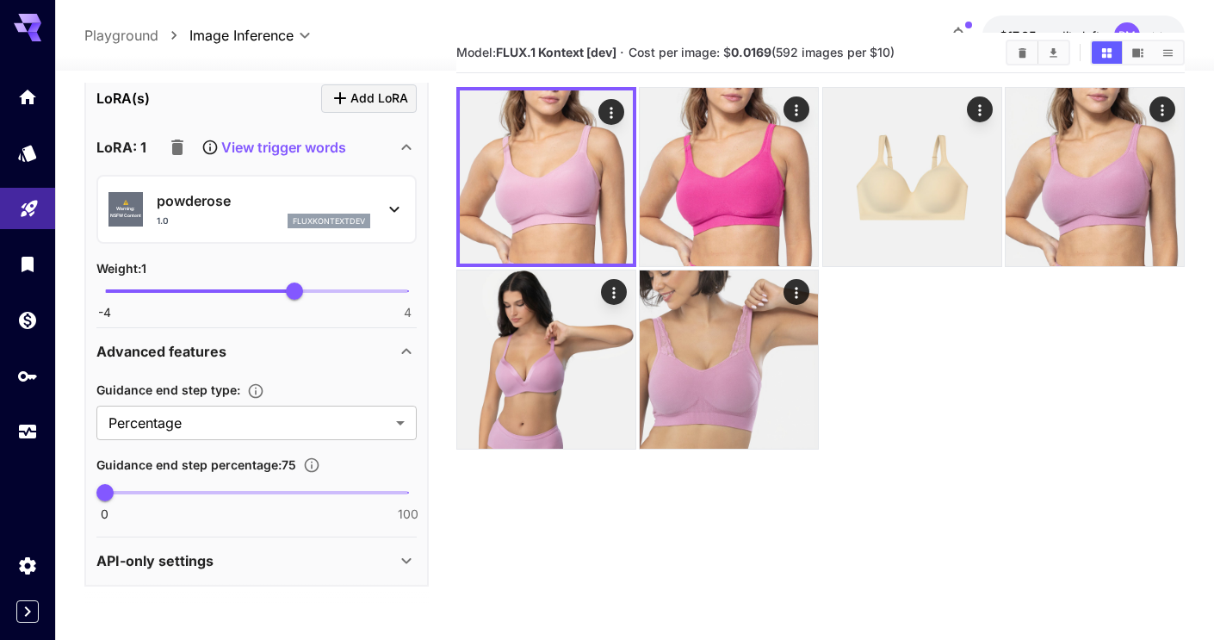
scroll to position [53, 0]
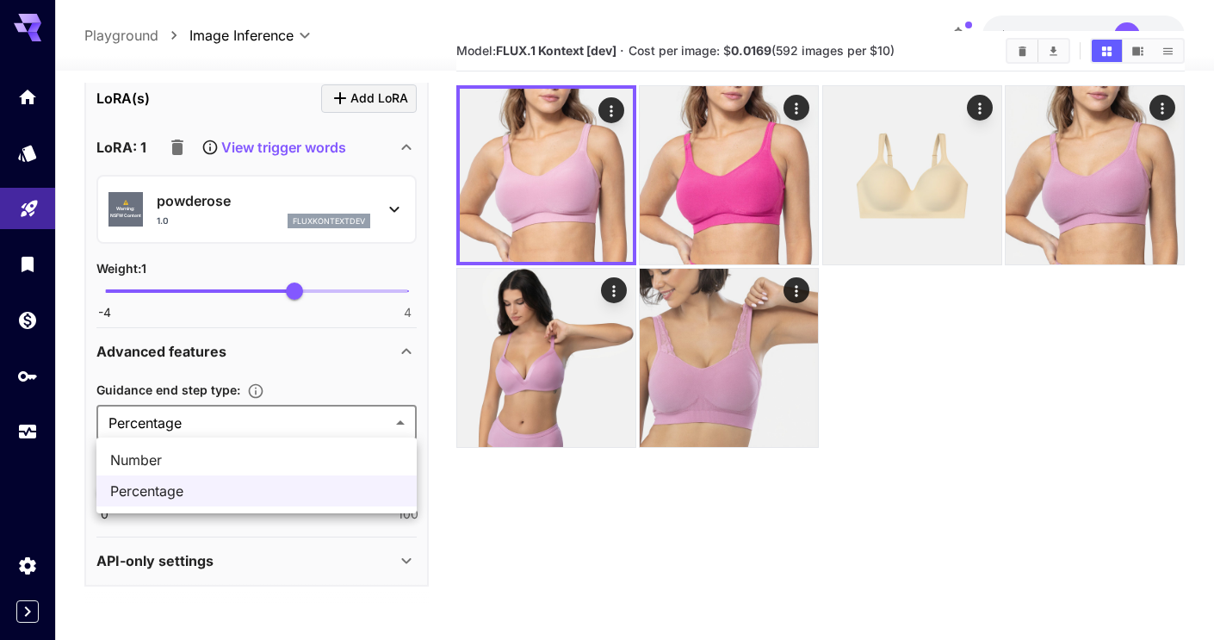
click at [344, 415] on body "**********" at bounding box center [607, 335] width 1214 height 776
click at [464, 493] on div at bounding box center [607, 320] width 1214 height 640
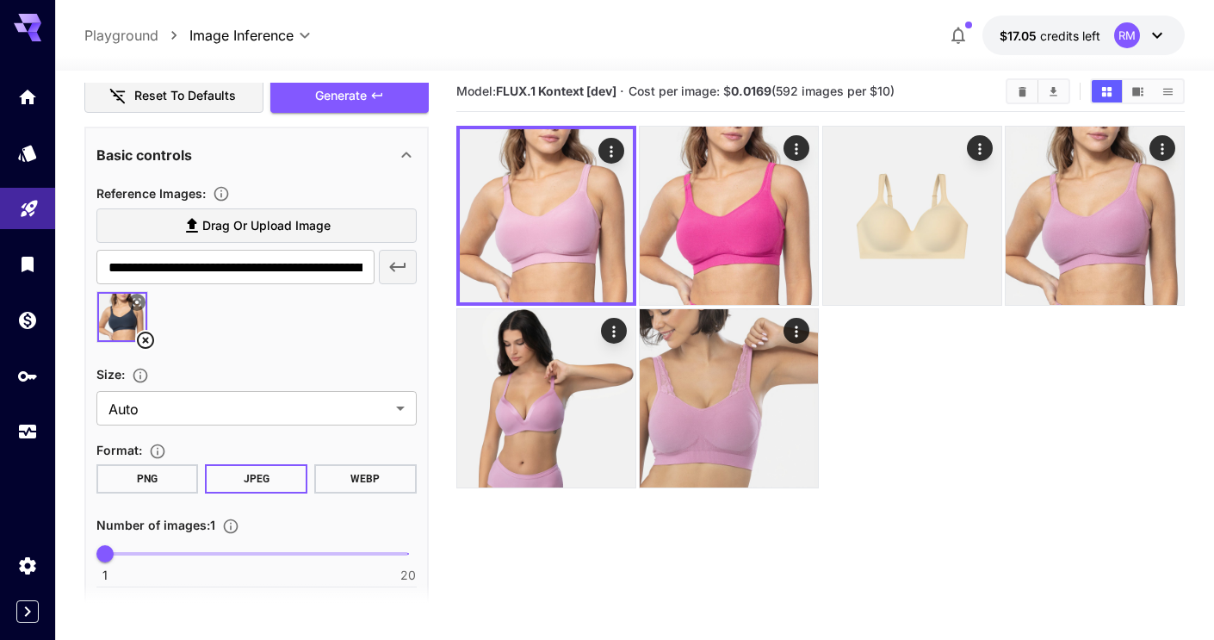
scroll to position [350, 0]
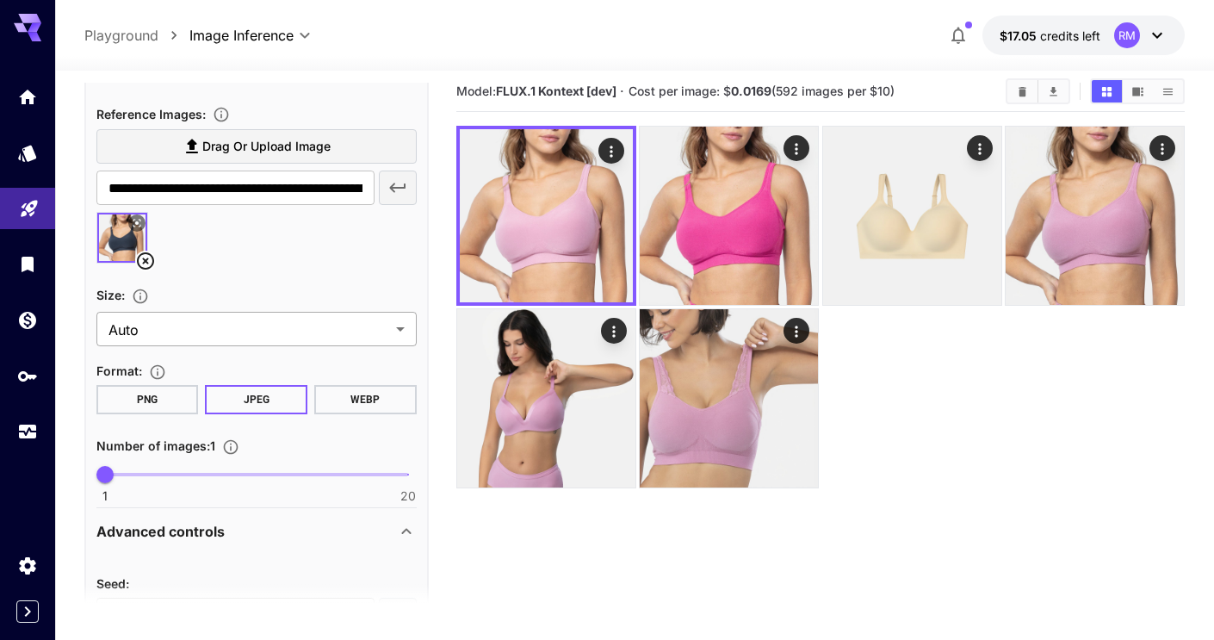
click at [302, 325] on body "**********" at bounding box center [607, 375] width 1214 height 776
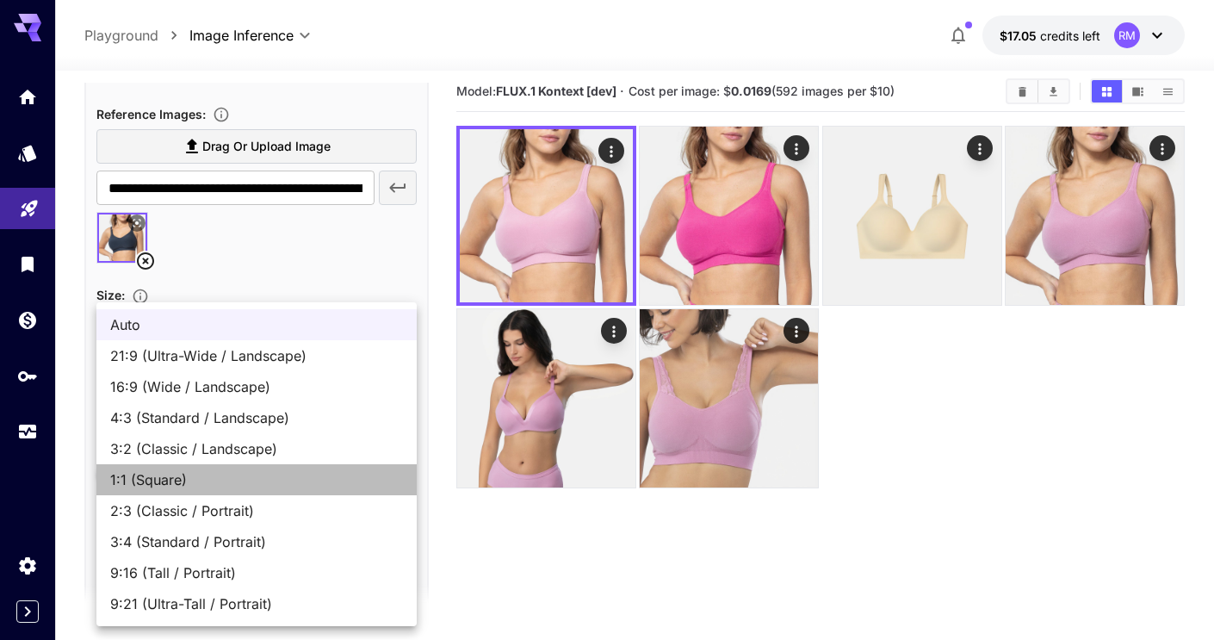
click at [203, 472] on span "1:1 (Square)" at bounding box center [256, 479] width 293 height 21
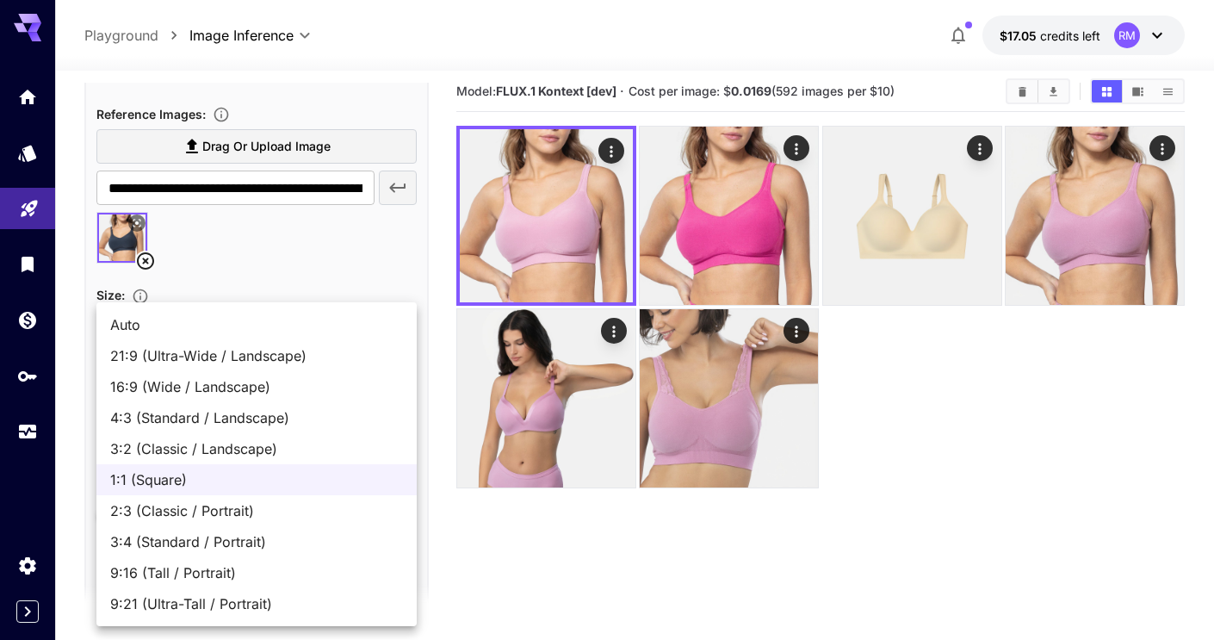
click at [346, 319] on body "**********" at bounding box center [607, 375] width 1214 height 776
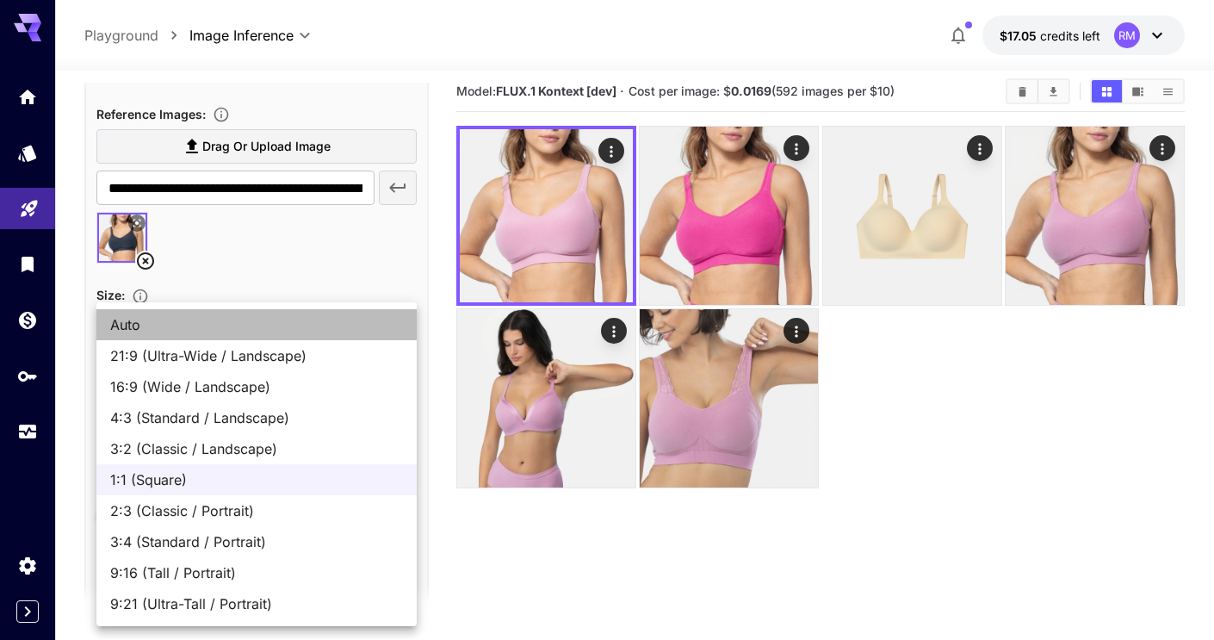
click at [280, 331] on span "Auto" at bounding box center [256, 324] width 293 height 21
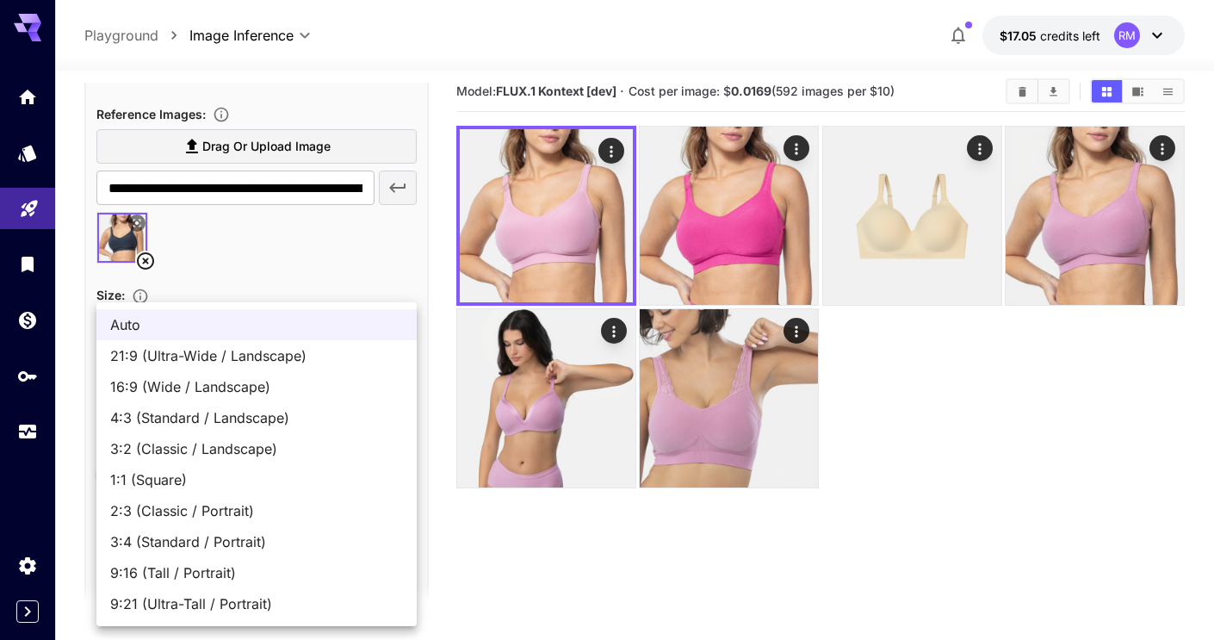
click at [281, 316] on body "**********" at bounding box center [607, 375] width 1214 height 776
click at [232, 472] on span "1:1 (Square)" at bounding box center [256, 479] width 293 height 21
type input "**********"
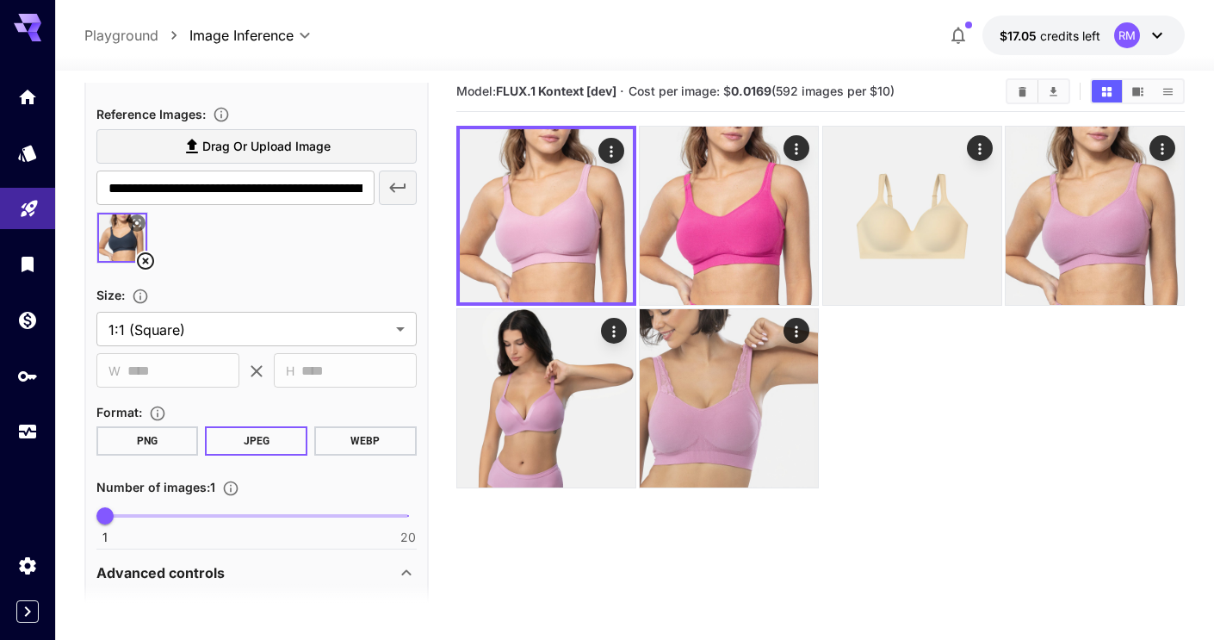
click at [254, 368] on icon at bounding box center [256, 371] width 21 height 21
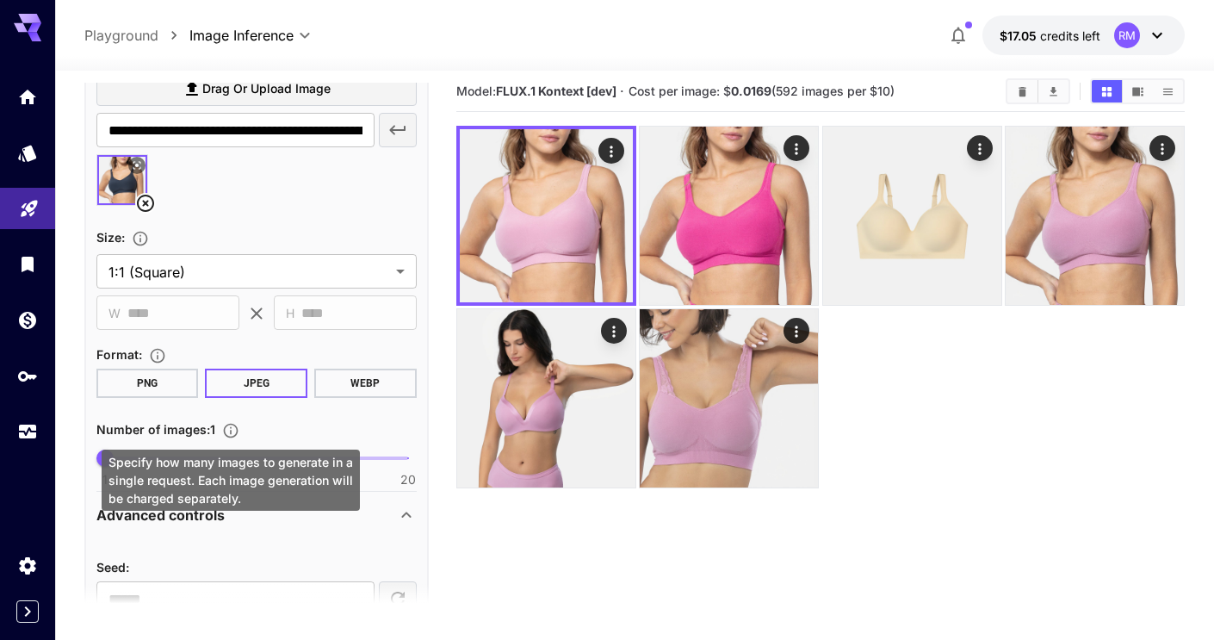
scroll to position [439, 0]
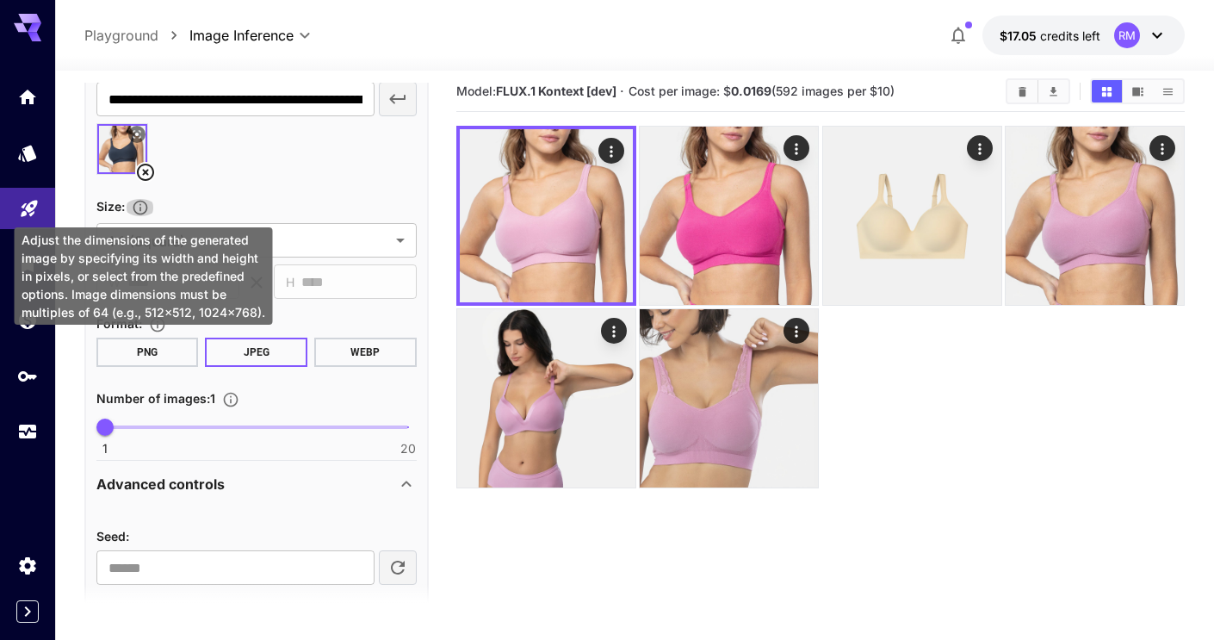
click at [141, 201] on icon "Adjust the dimensions of the generated image by specifying its width and height…" at bounding box center [140, 208] width 15 height 15
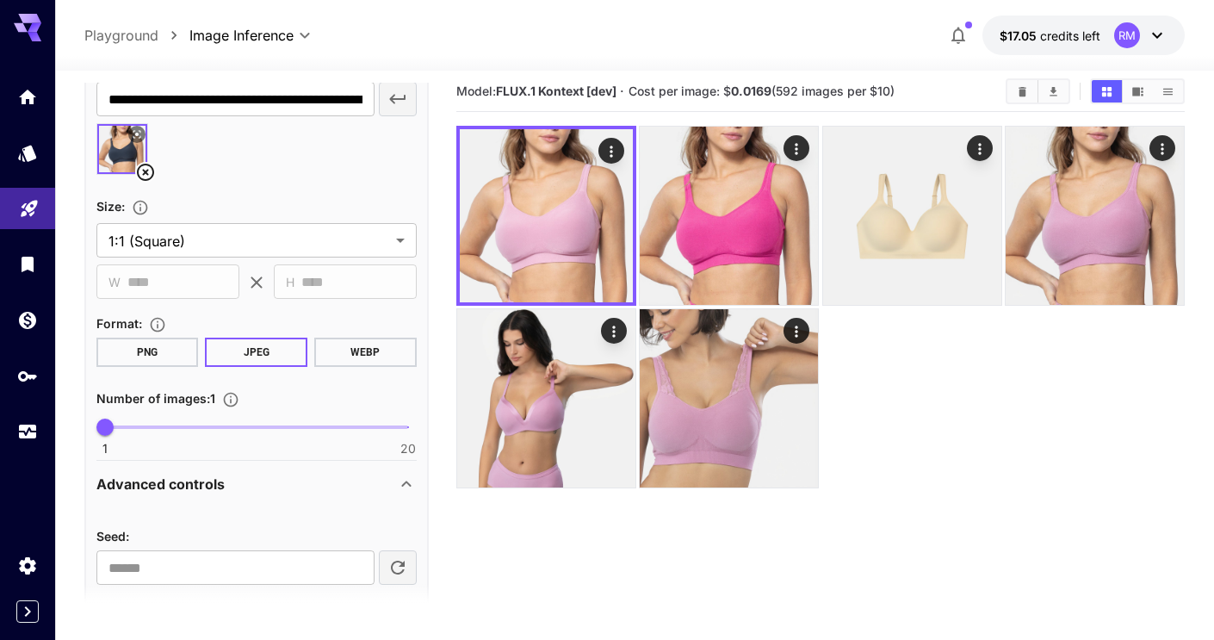
click at [262, 207] on div "Size :" at bounding box center [256, 205] width 320 height 21
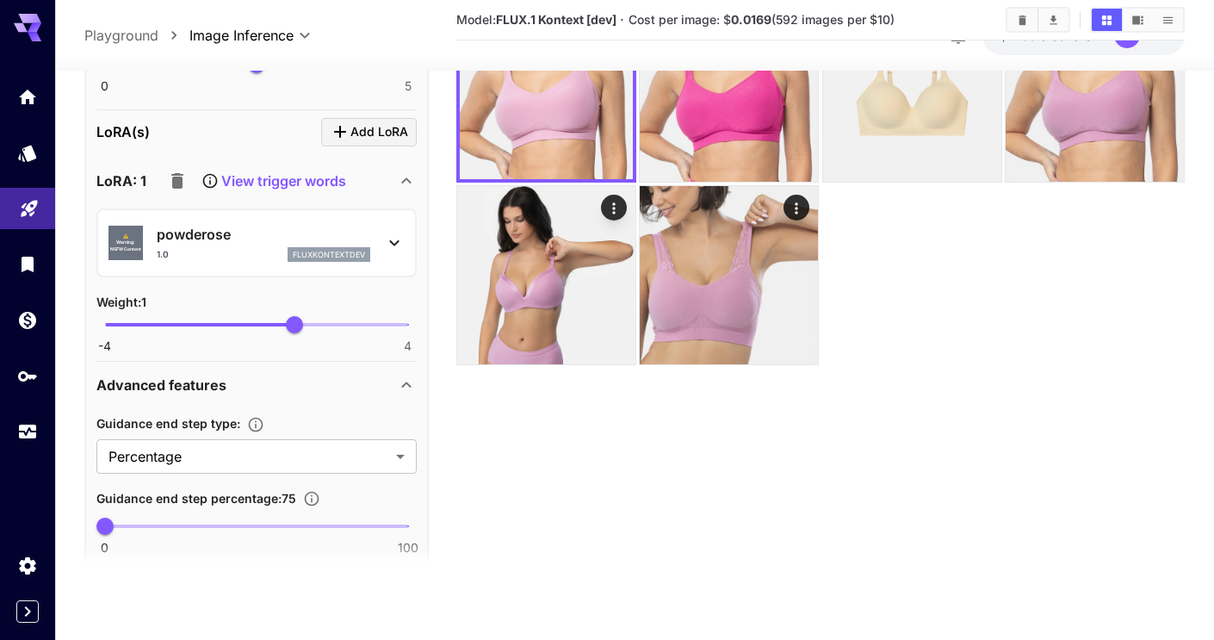
scroll to position [0, 0]
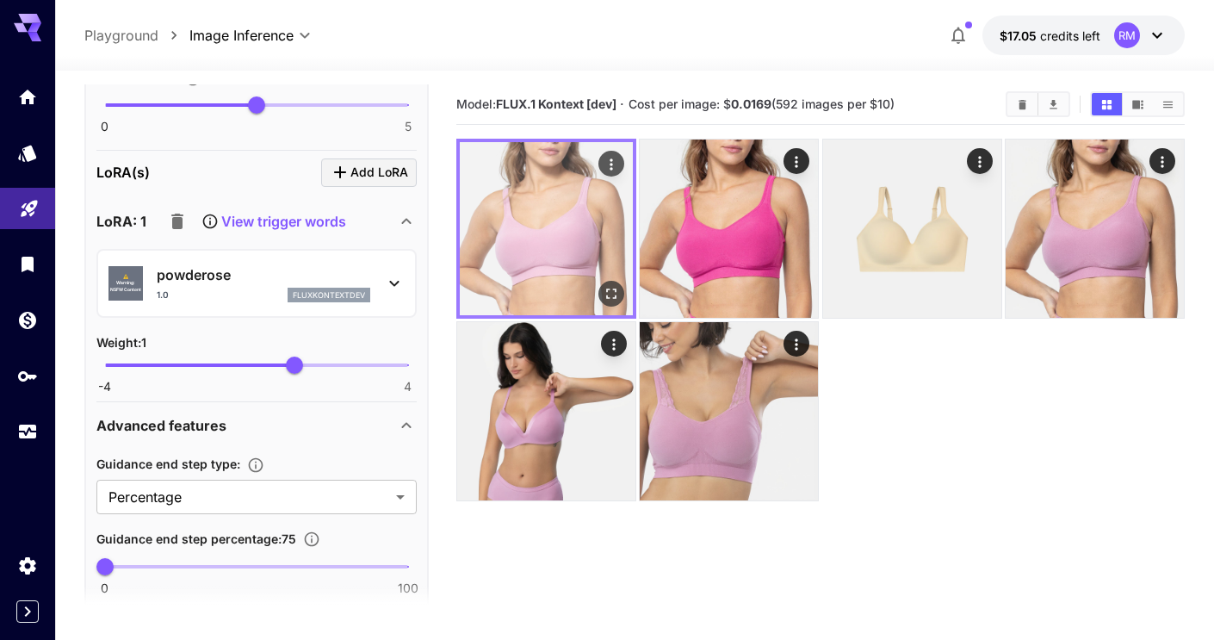
click at [541, 226] on img at bounding box center [546, 228] width 173 height 173
click at [606, 289] on icon "Open in fullscreen" at bounding box center [611, 293] width 10 height 10
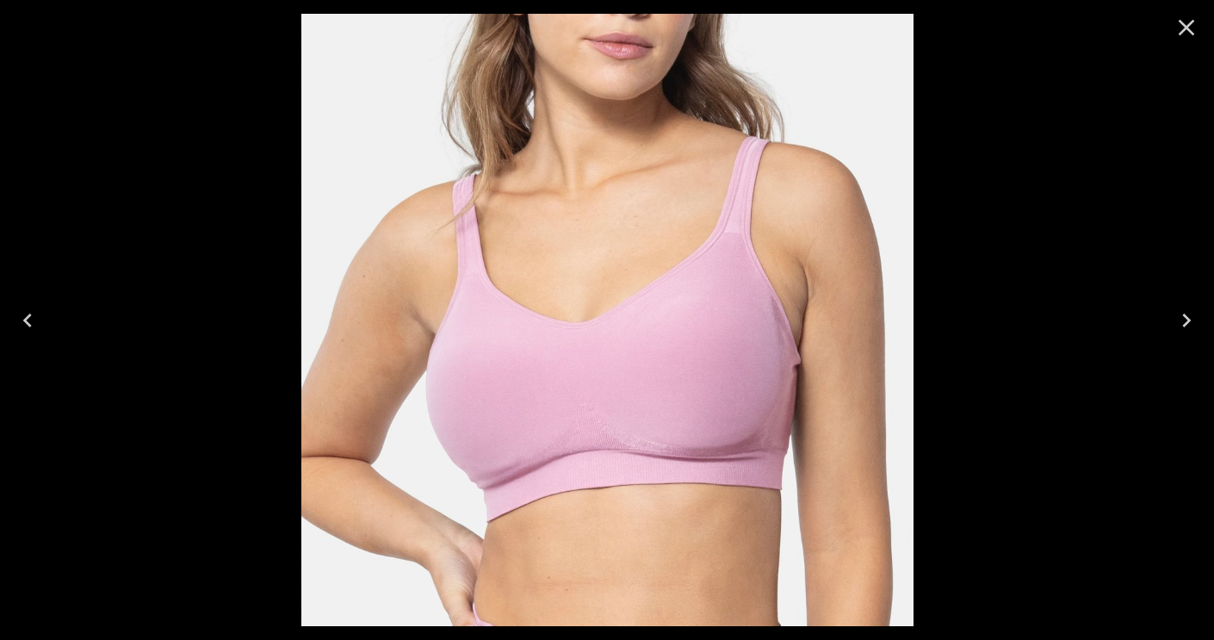
click at [1184, 25] on icon "Close" at bounding box center [1187, 28] width 16 height 16
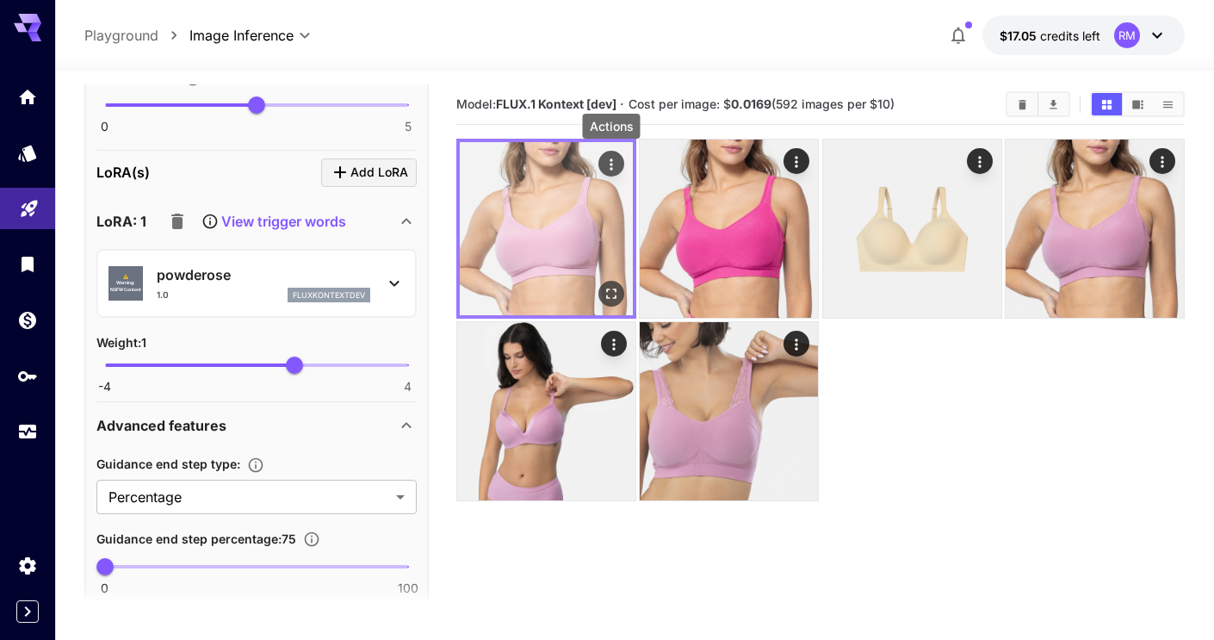
click at [611, 156] on icon "Actions" at bounding box center [611, 164] width 17 height 17
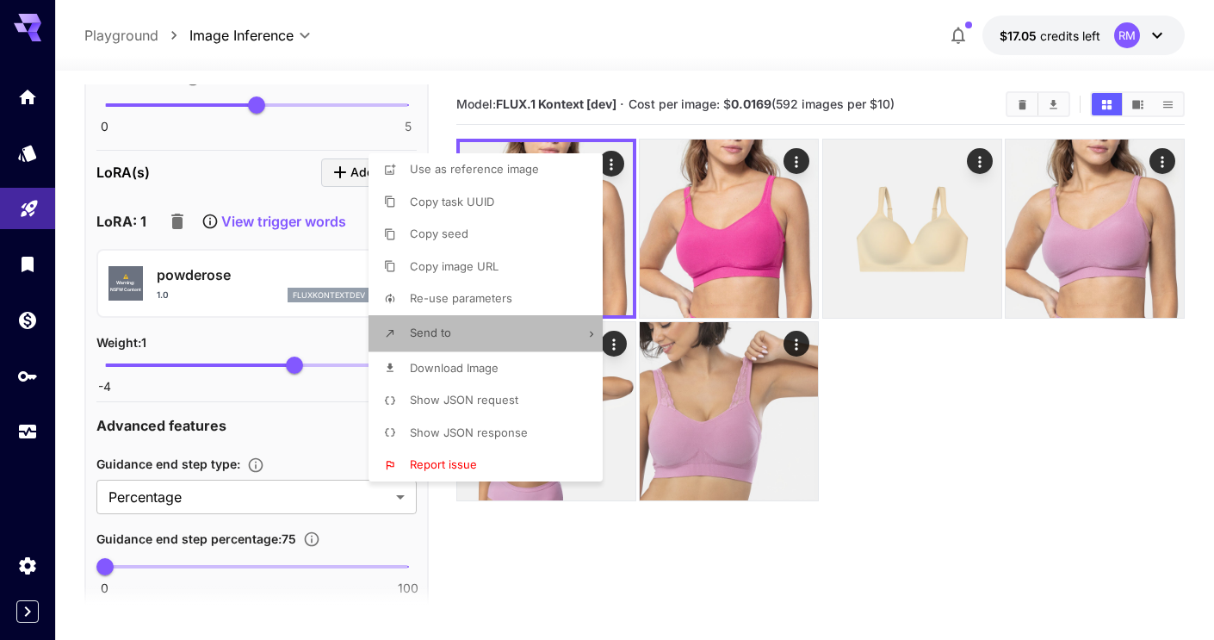
click at [564, 327] on li "Send to" at bounding box center [491, 333] width 245 height 36
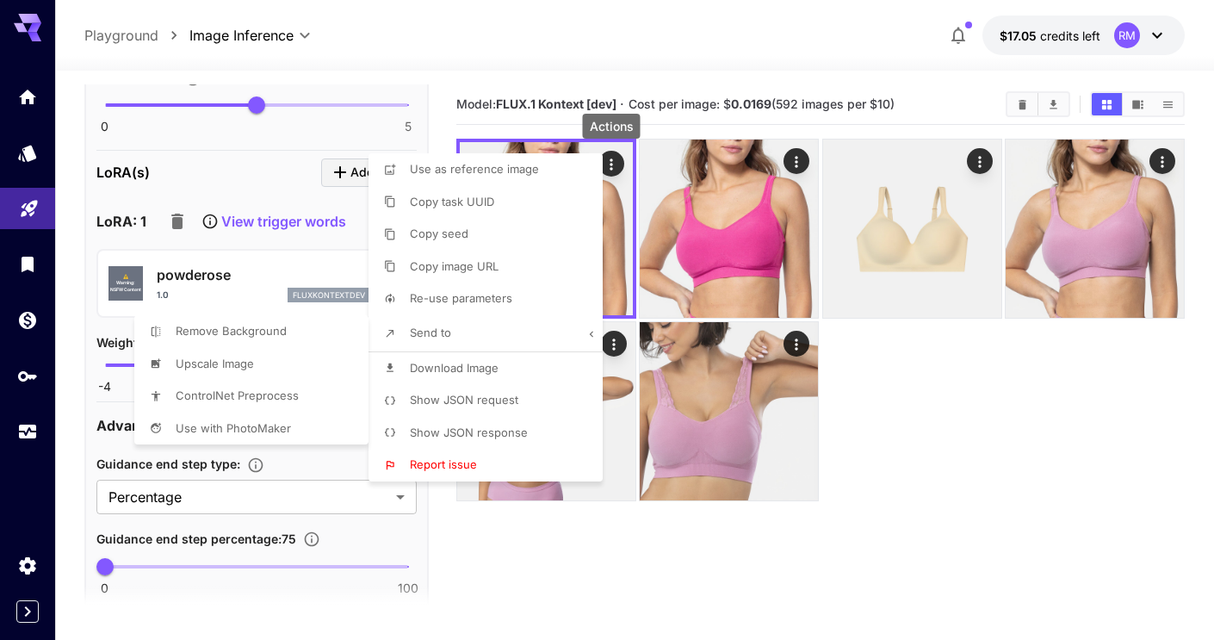
click at [369, 219] on li "Upscale Image" at bounding box center [491, 202] width 245 height 33
type input "**********"
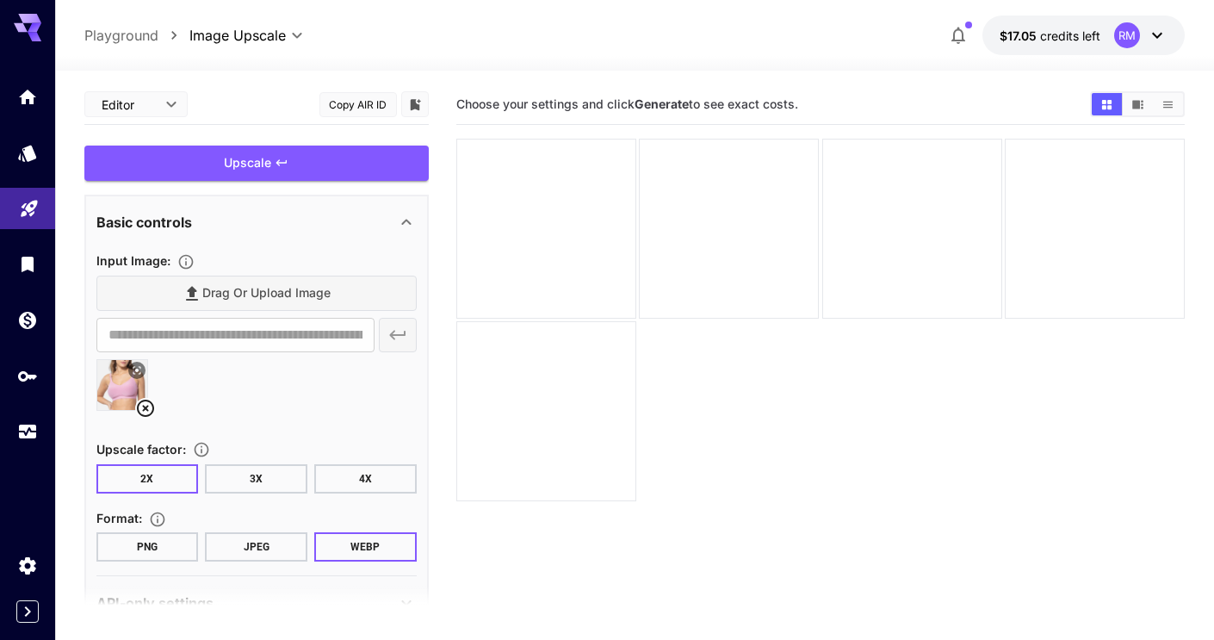
scroll to position [45, 0]
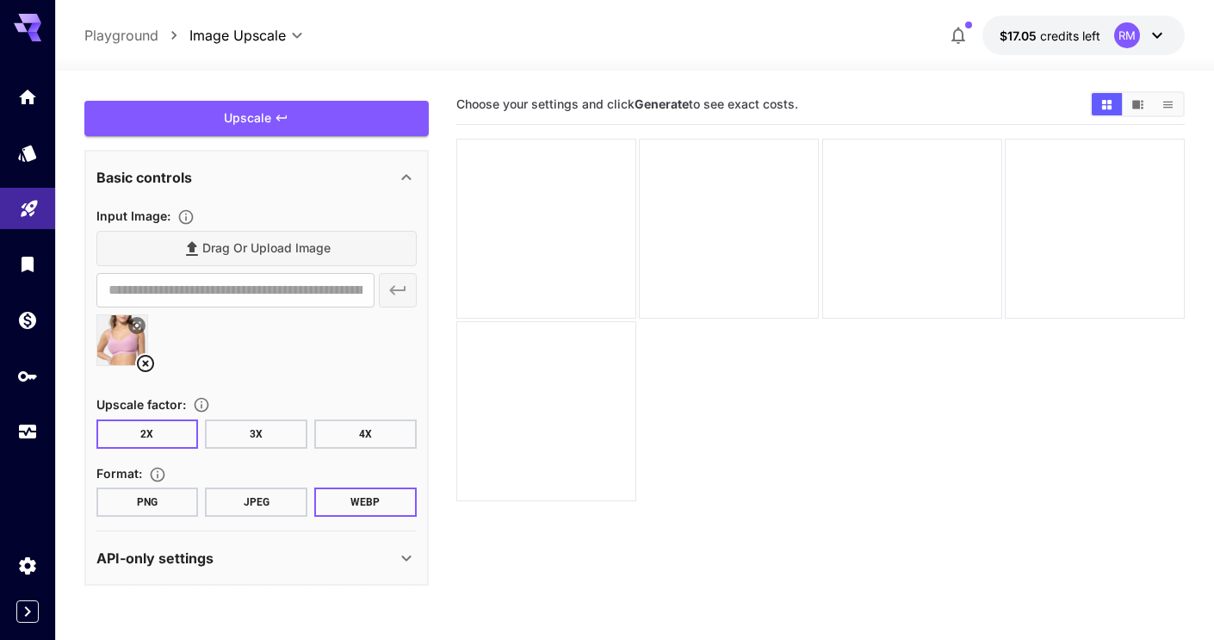
click at [173, 500] on button "PNG" at bounding box center [147, 501] width 102 height 29
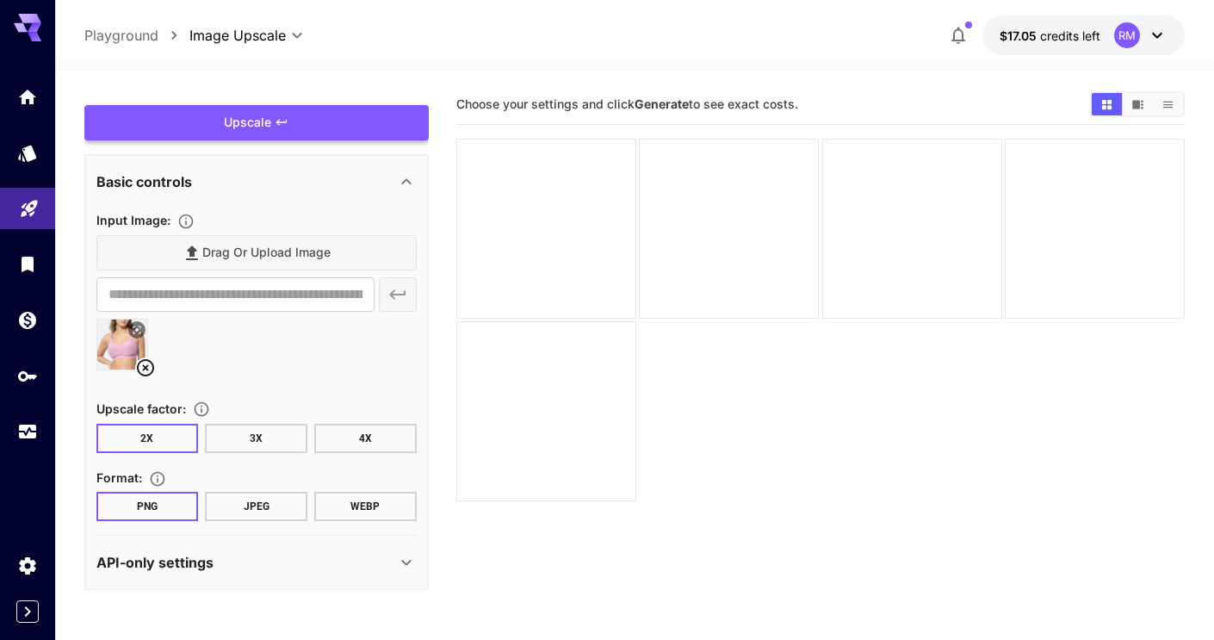
click at [299, 122] on div "Upscale" at bounding box center [256, 122] width 344 height 35
